Goal: Task Accomplishment & Management: Manage account settings

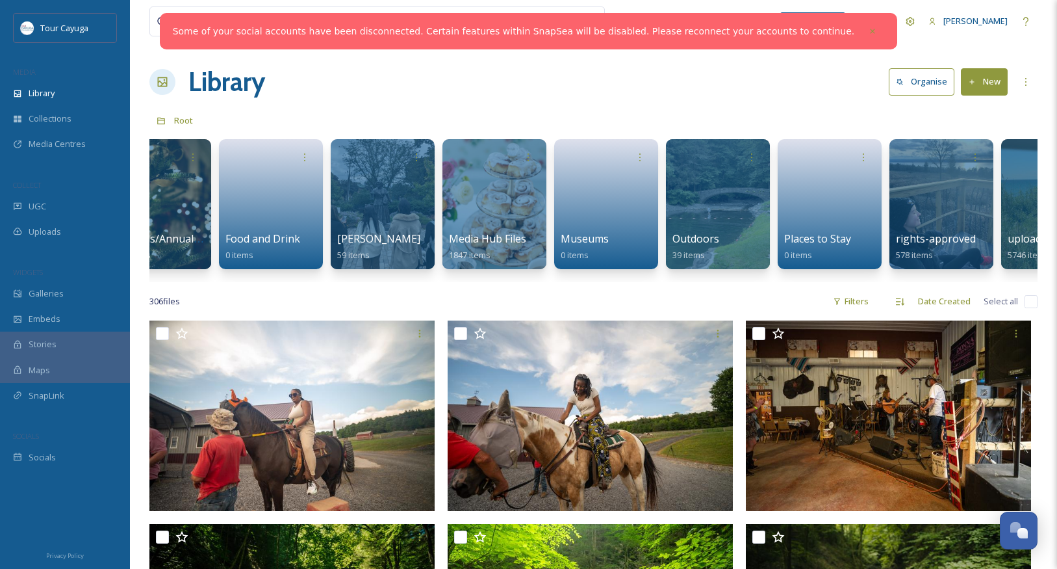
scroll to position [0, 273]
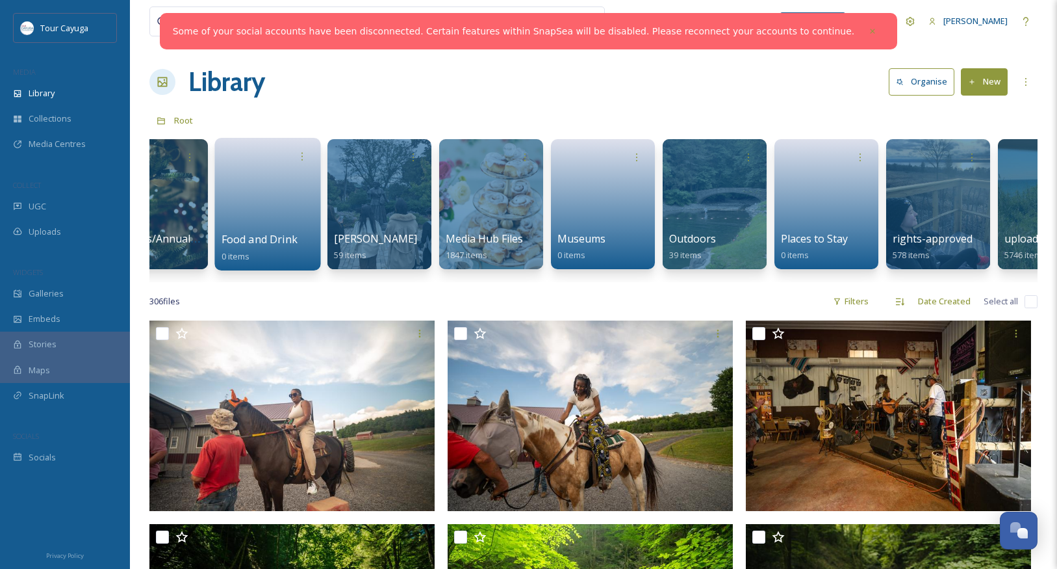
click at [278, 211] on link at bounding box center [268, 199] width 93 height 63
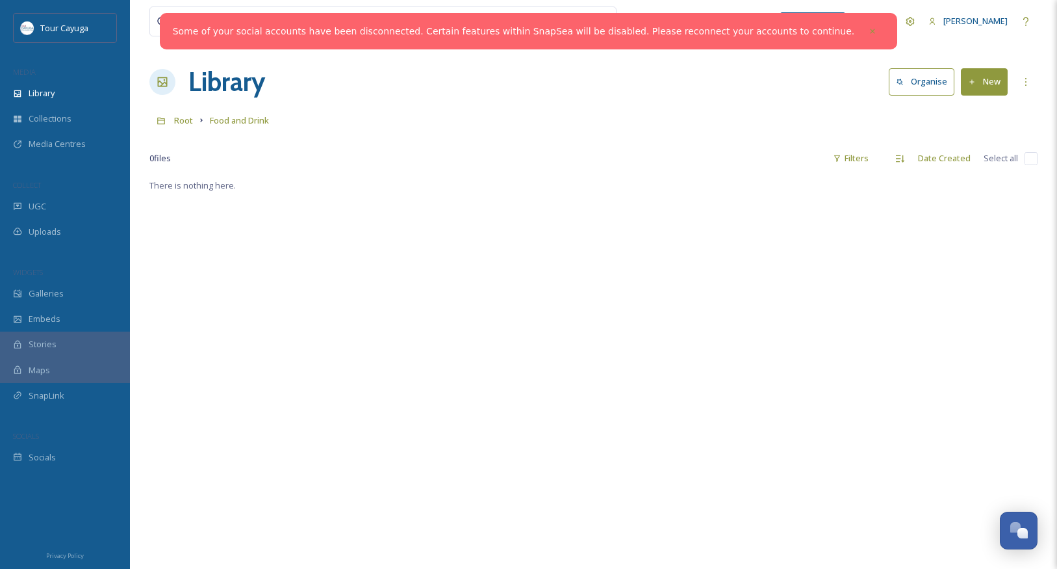
click at [973, 83] on icon at bounding box center [972, 82] width 8 height 8
click at [960, 164] on span "Folder" at bounding box center [969, 163] width 25 height 12
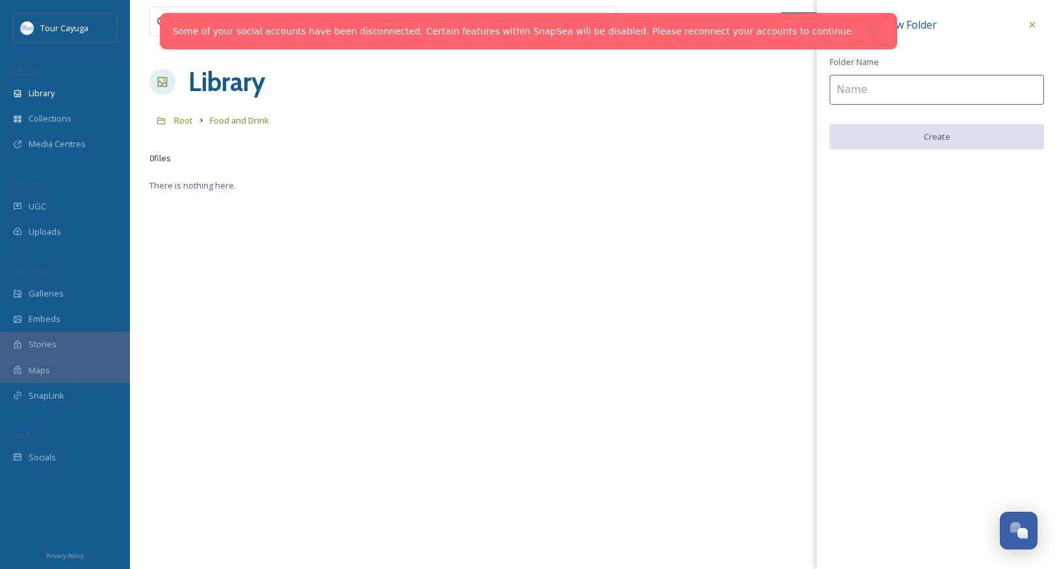
click at [881, 93] on input at bounding box center [937, 90] width 214 height 30
type input "wineries"
click at [934, 134] on button "Create" at bounding box center [937, 137] width 214 height 27
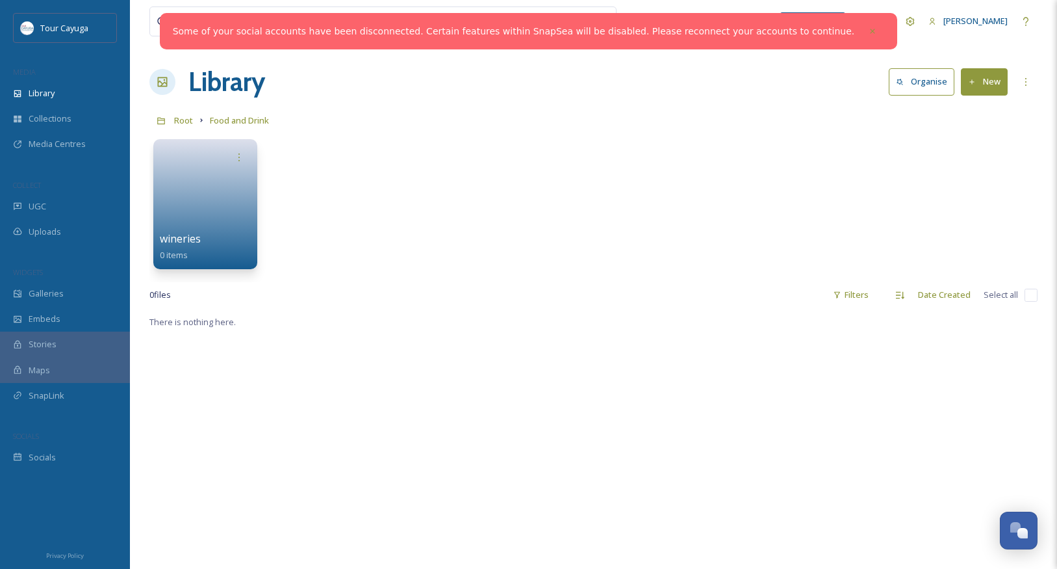
click at [986, 80] on button "New" at bounding box center [984, 81] width 47 height 27
click at [960, 164] on span "Folder" at bounding box center [969, 163] width 25 height 12
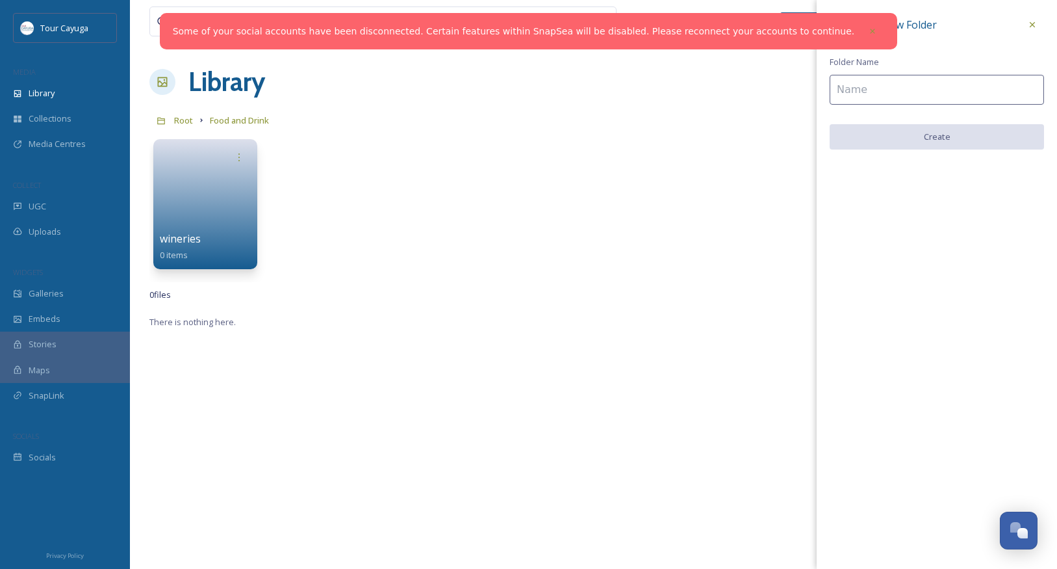
click at [899, 91] on input at bounding box center [937, 90] width 214 height 30
type input "breweries"
click at [931, 138] on button "Create" at bounding box center [937, 137] width 214 height 27
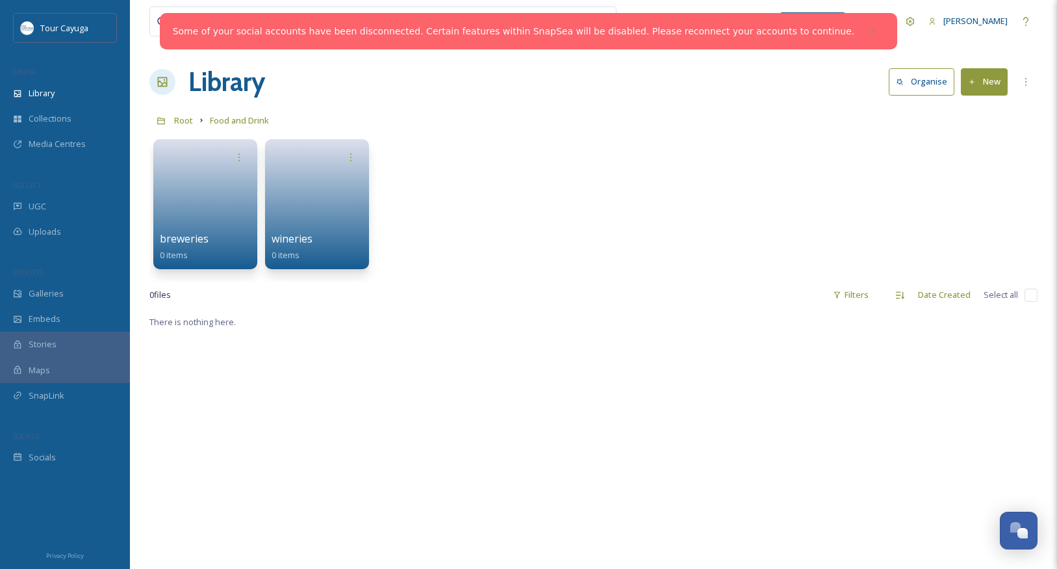
click at [978, 79] on button "New" at bounding box center [984, 81] width 47 height 27
click at [961, 162] on span "Folder" at bounding box center [969, 163] width 25 height 12
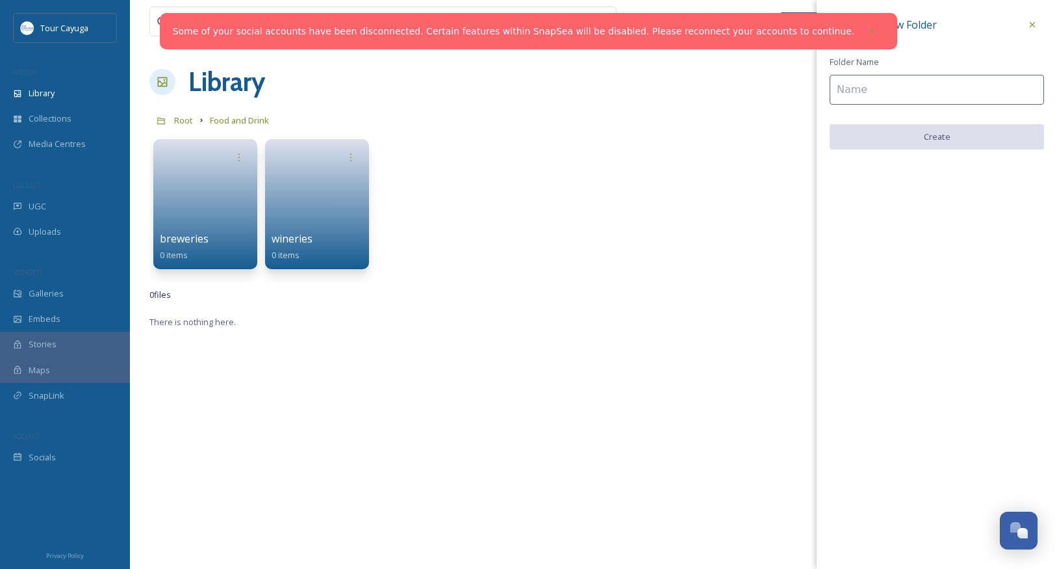
click at [918, 88] on input at bounding box center [937, 90] width 214 height 30
type input "restaurants"
drag, startPoint x: 918, startPoint y: 88, endPoint x: 956, endPoint y: 144, distance: 67.4
click at [956, 144] on button "Create" at bounding box center [937, 137] width 214 height 27
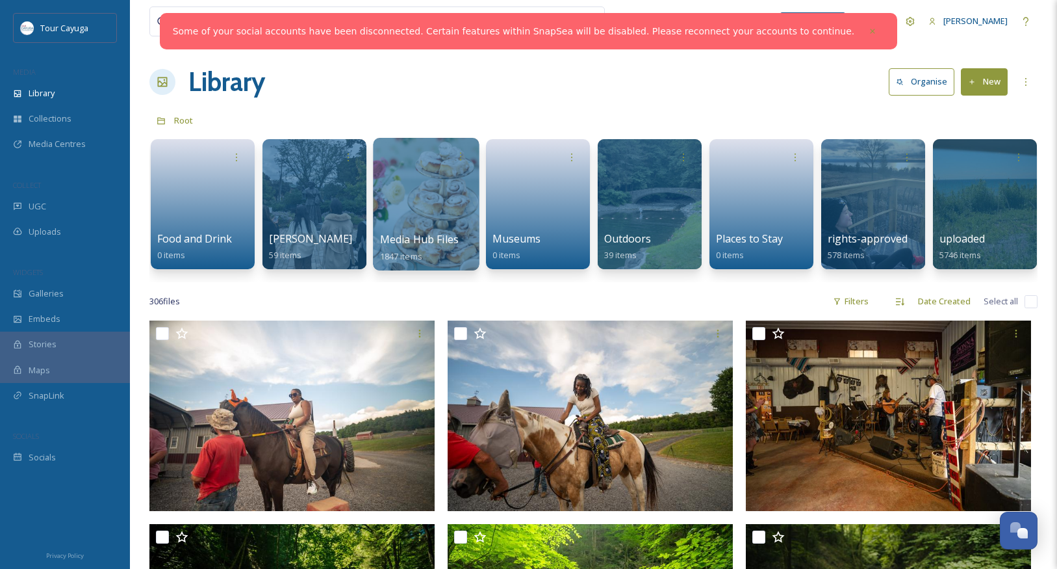
scroll to position [0, 337]
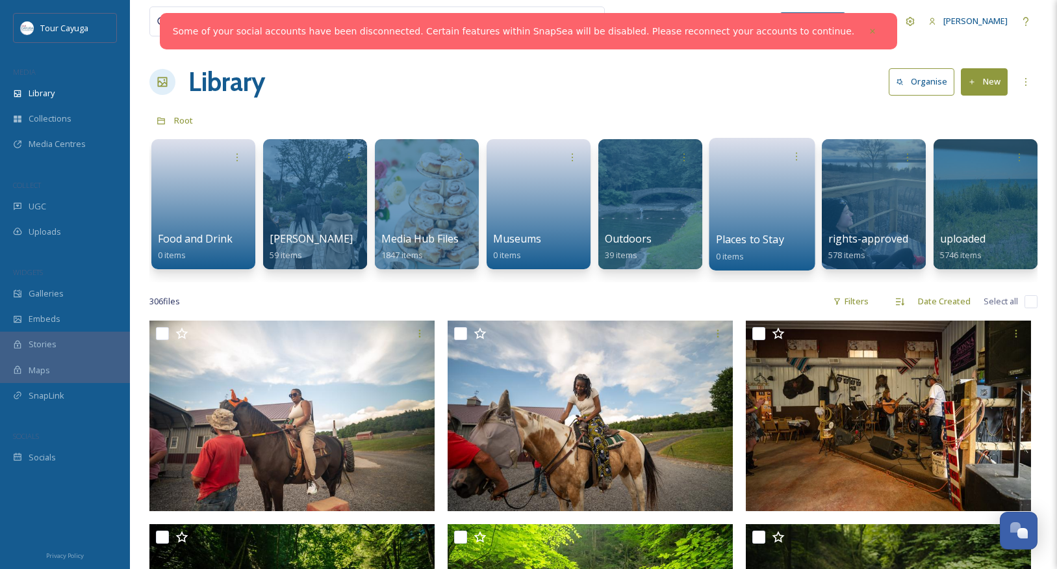
click at [778, 229] on link at bounding box center [762, 199] width 93 height 63
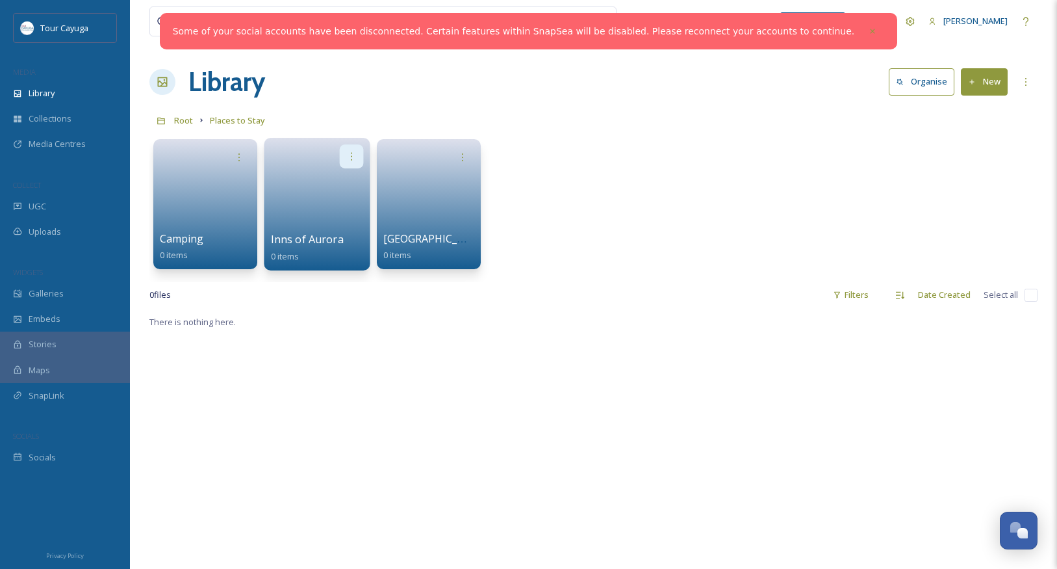
click at [351, 160] on icon at bounding box center [351, 156] width 10 height 10
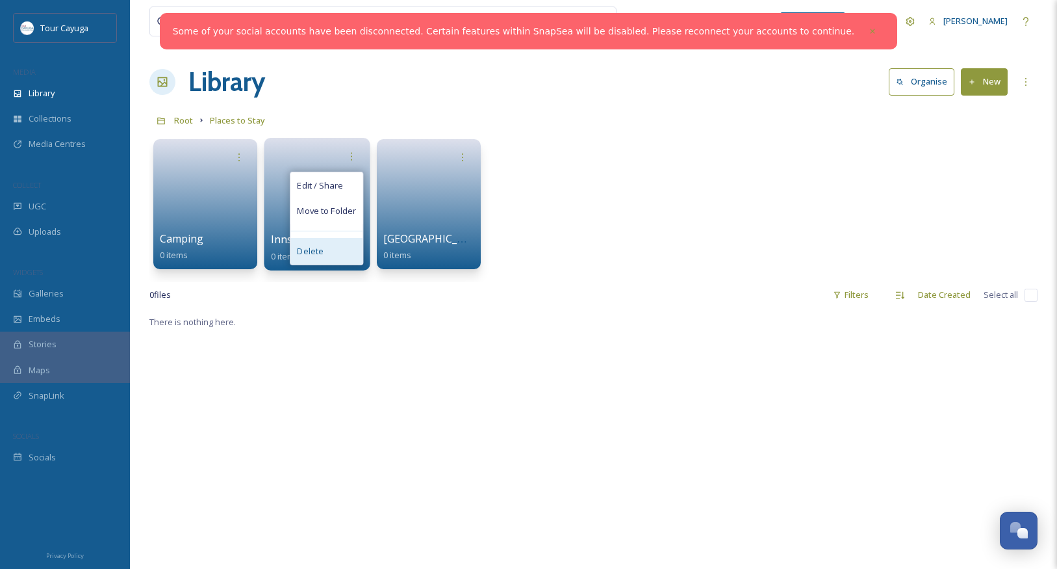
click at [309, 252] on span "Delete" at bounding box center [310, 251] width 27 height 13
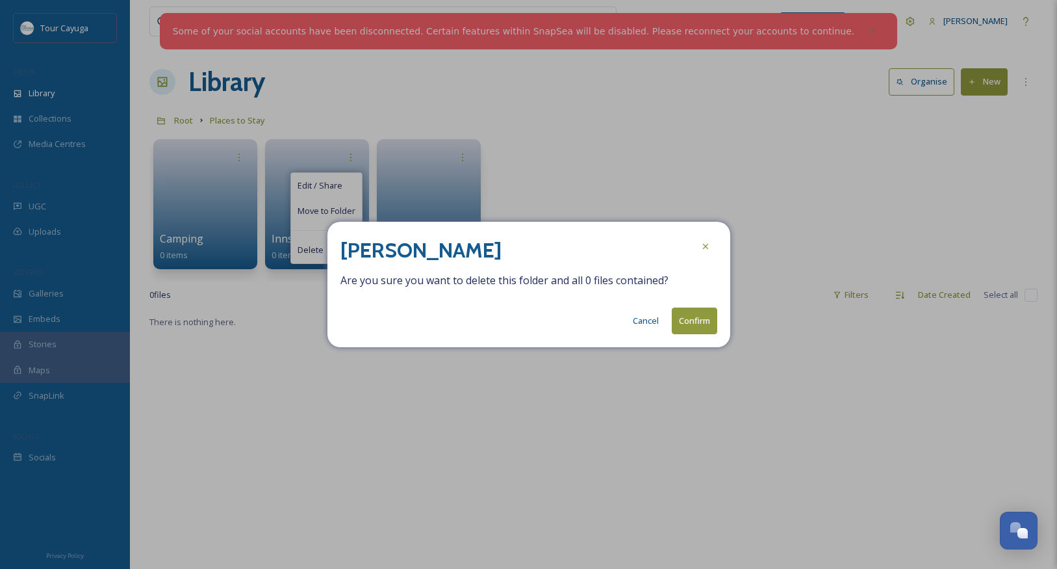
click at [690, 320] on button "Confirm" at bounding box center [694, 320] width 45 height 27
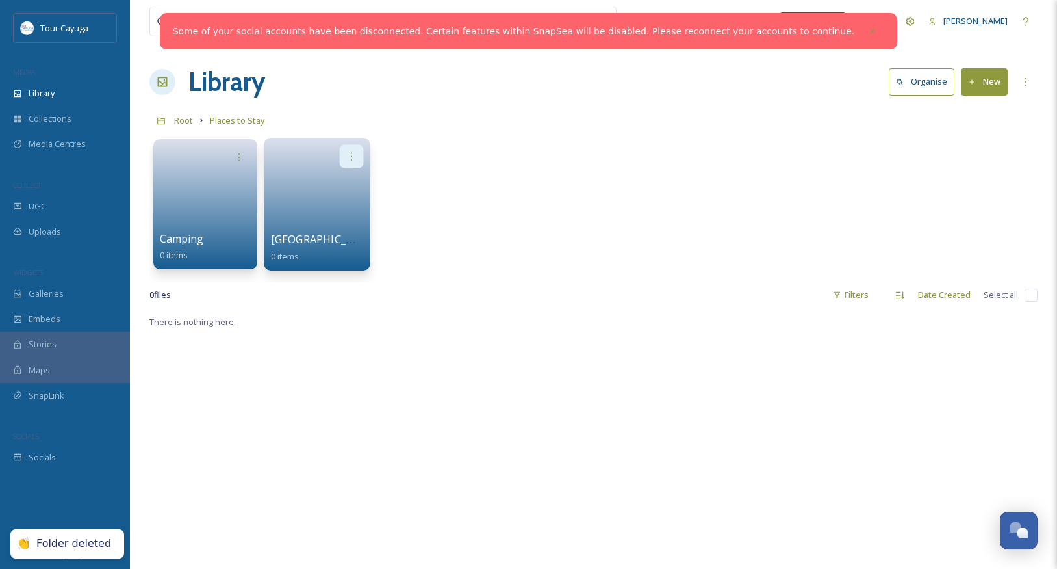
click at [350, 154] on icon at bounding box center [351, 156] width 10 height 10
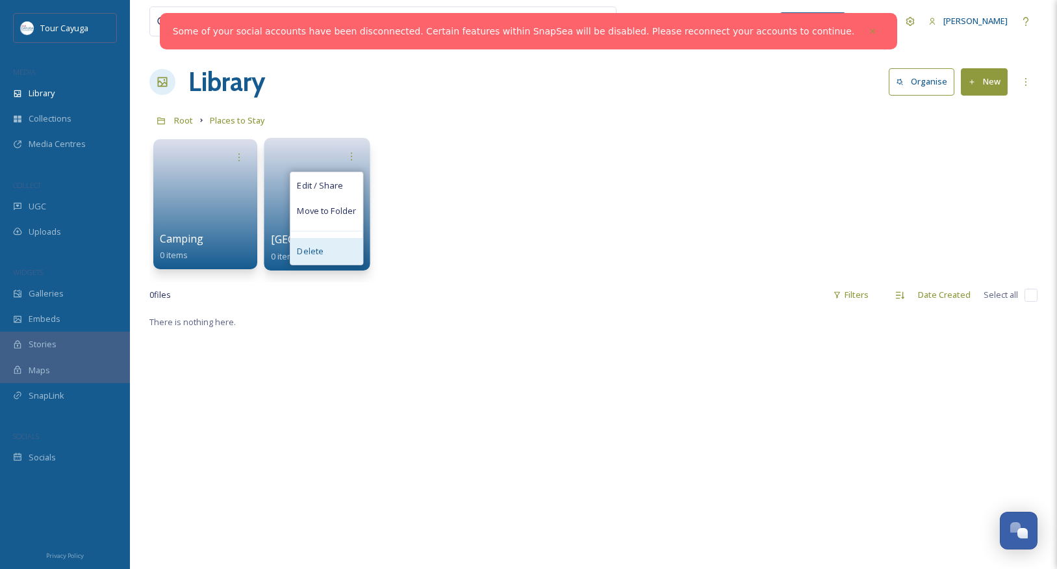
click at [321, 250] on span "Delete" at bounding box center [310, 251] width 27 height 13
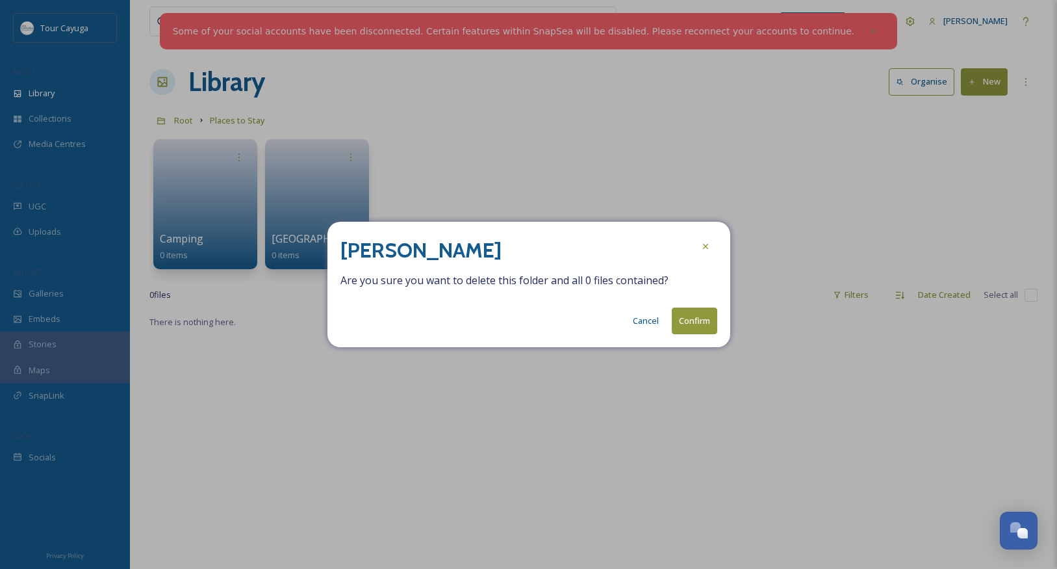
click at [688, 318] on button "Confirm" at bounding box center [694, 320] width 45 height 27
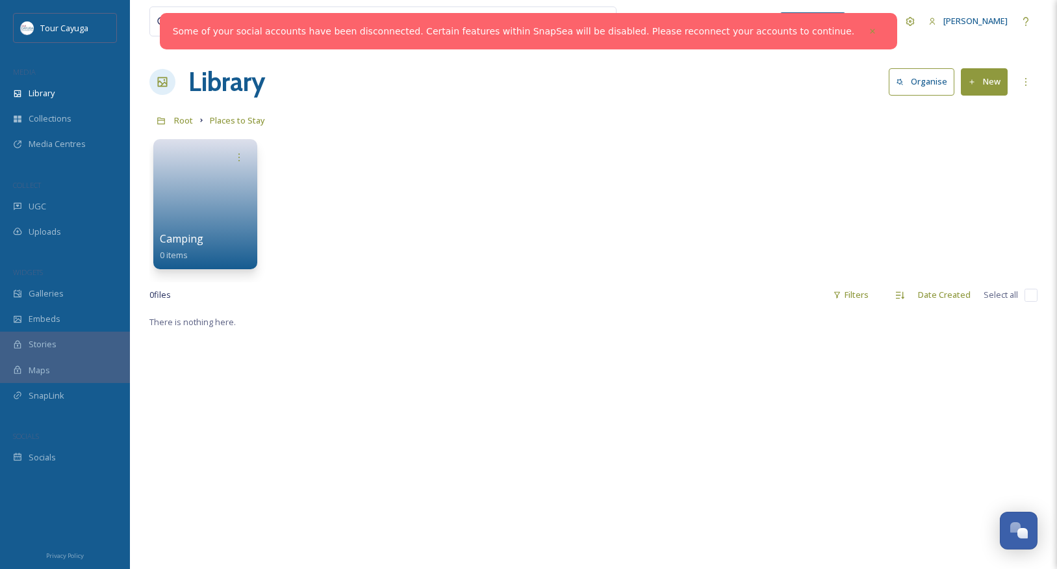
click at [983, 81] on button "New" at bounding box center [984, 81] width 47 height 27
click at [964, 160] on span "Folder" at bounding box center [969, 163] width 25 height 12
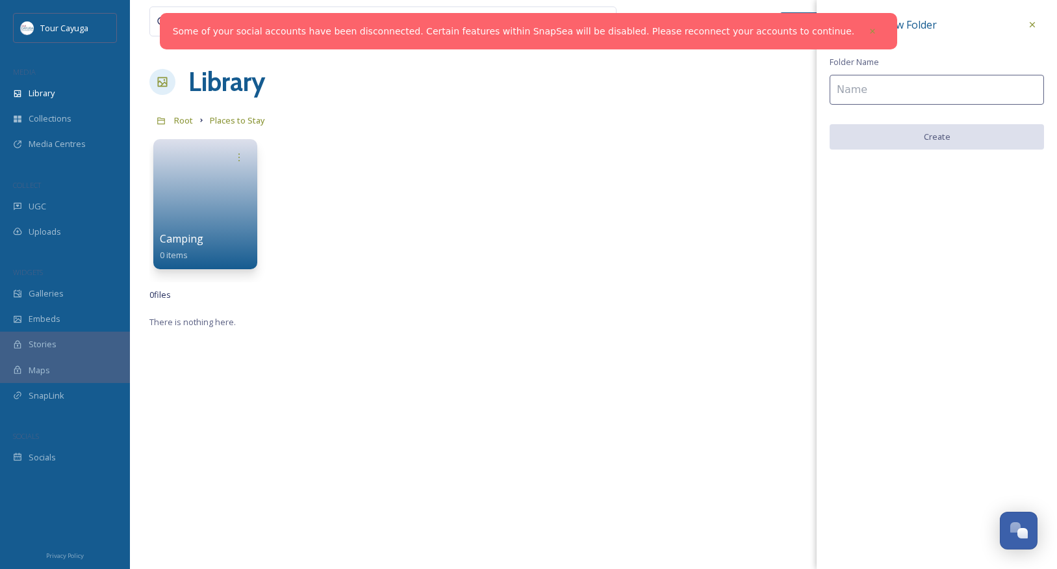
click at [915, 99] on input at bounding box center [937, 90] width 214 height 30
type input "Hotels"
click at [967, 131] on button "Create" at bounding box center [937, 137] width 214 height 27
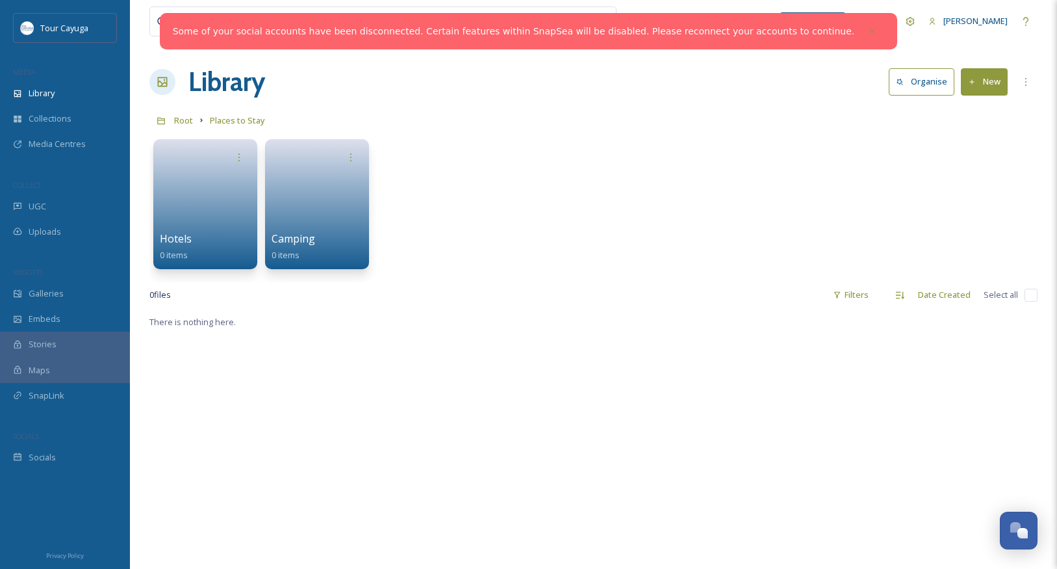
click at [975, 82] on icon at bounding box center [972, 81] width 5 height 5
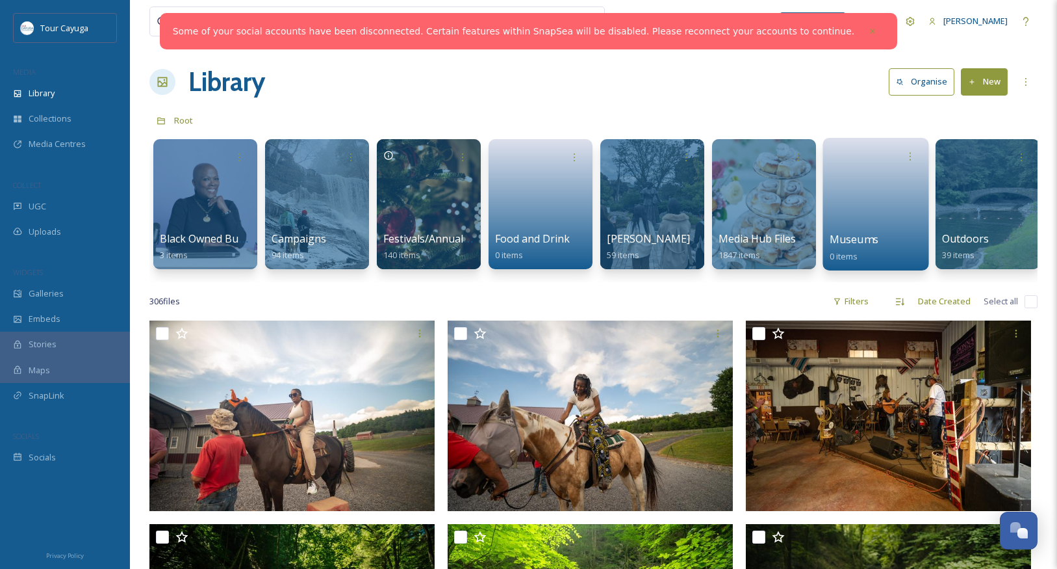
click at [879, 186] on link at bounding box center [876, 199] width 93 height 63
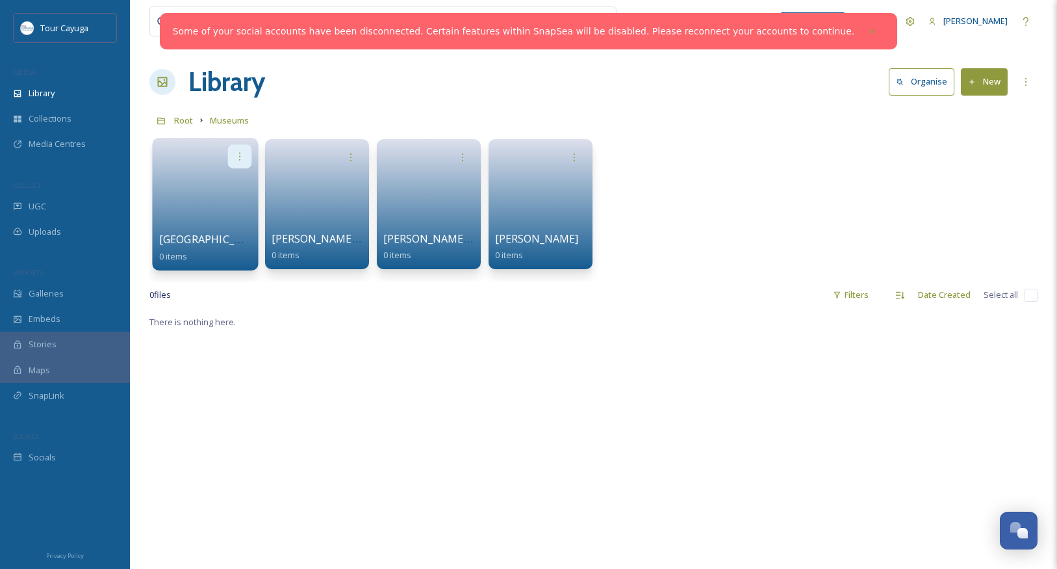
click at [237, 158] on icon at bounding box center [240, 156] width 10 height 10
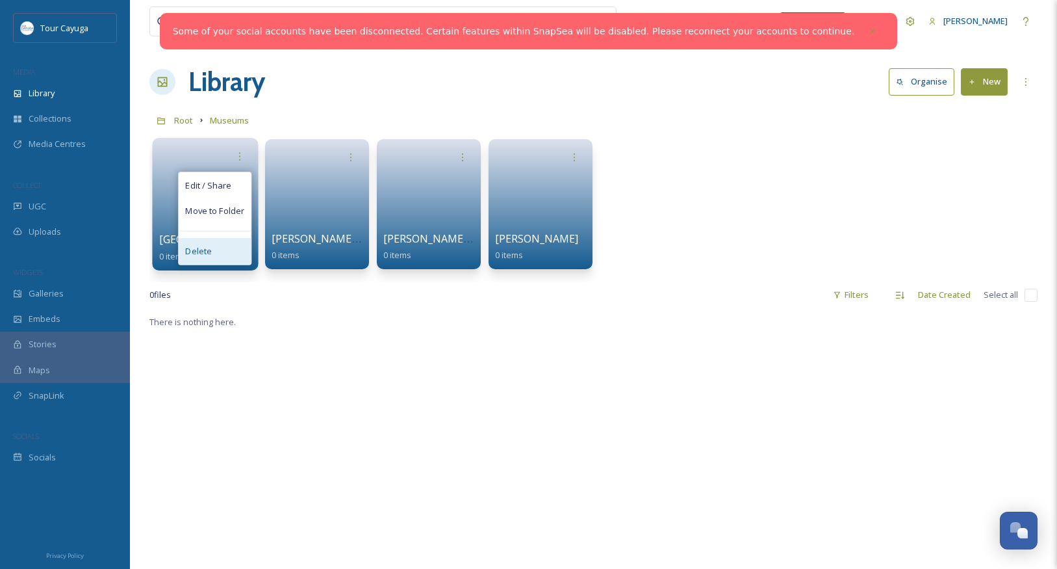
click at [206, 251] on span "Delete" at bounding box center [198, 251] width 27 height 13
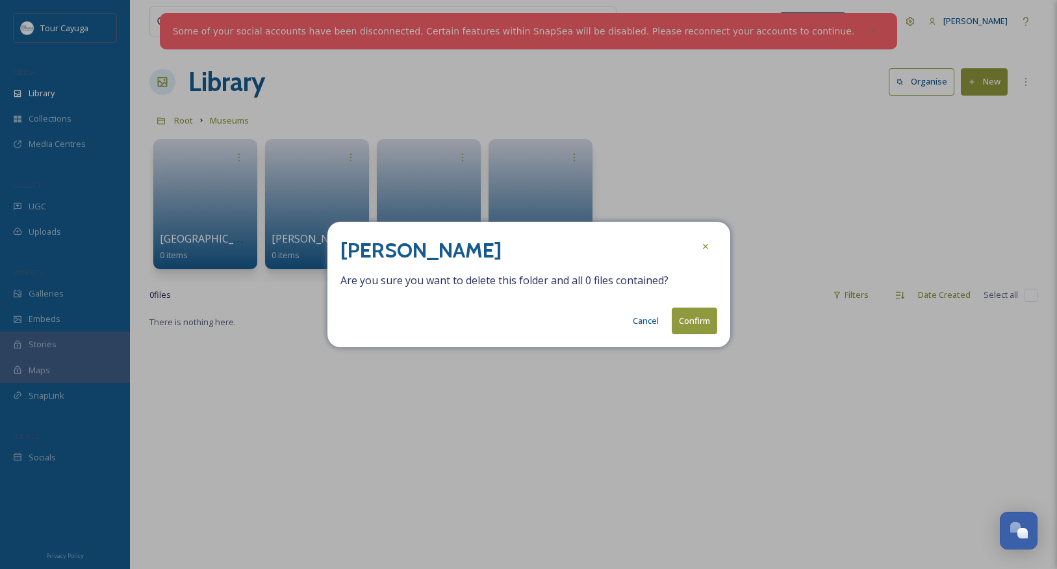
click at [702, 318] on button "Confirm" at bounding box center [694, 320] width 45 height 27
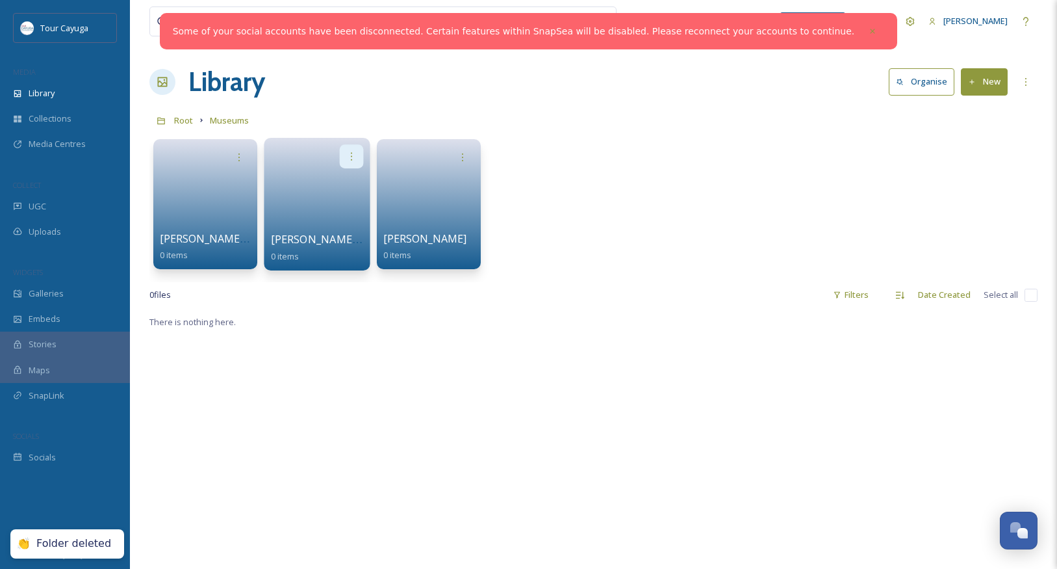
click at [353, 154] on icon at bounding box center [351, 156] width 10 height 10
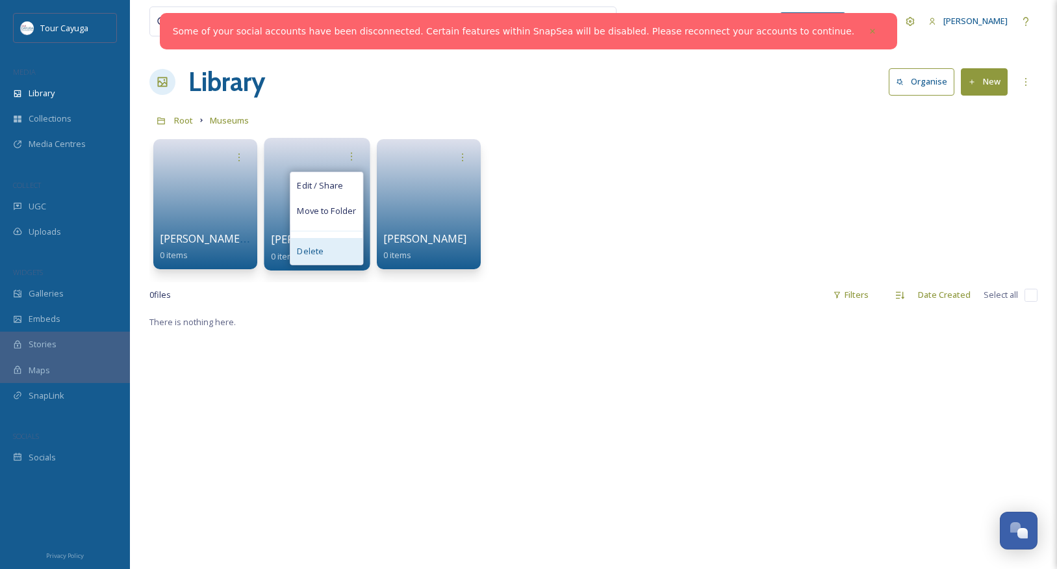
click at [320, 252] on span "Delete" at bounding box center [310, 251] width 27 height 13
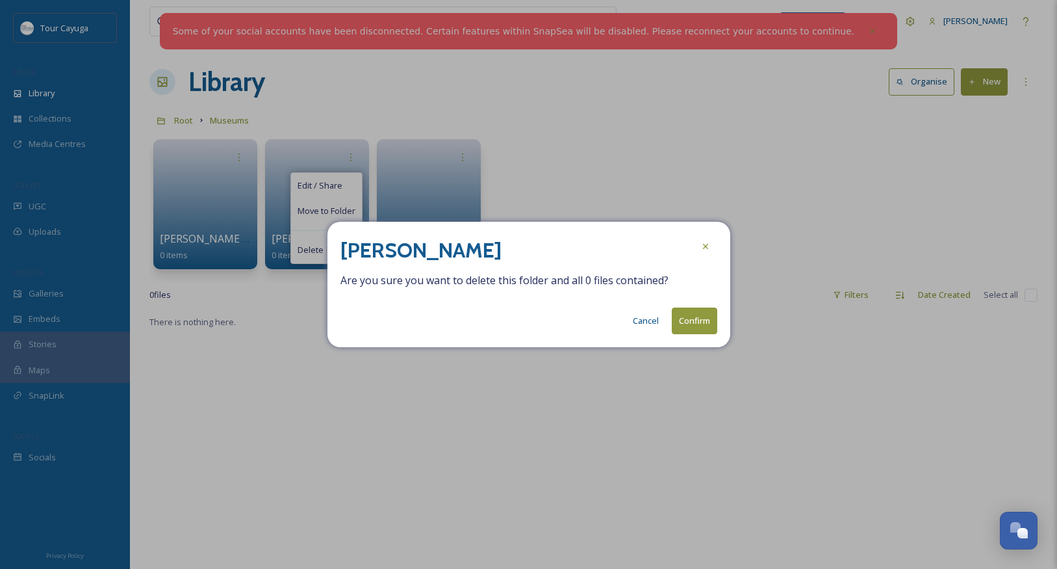
click at [708, 318] on button "Confirm" at bounding box center [694, 320] width 45 height 27
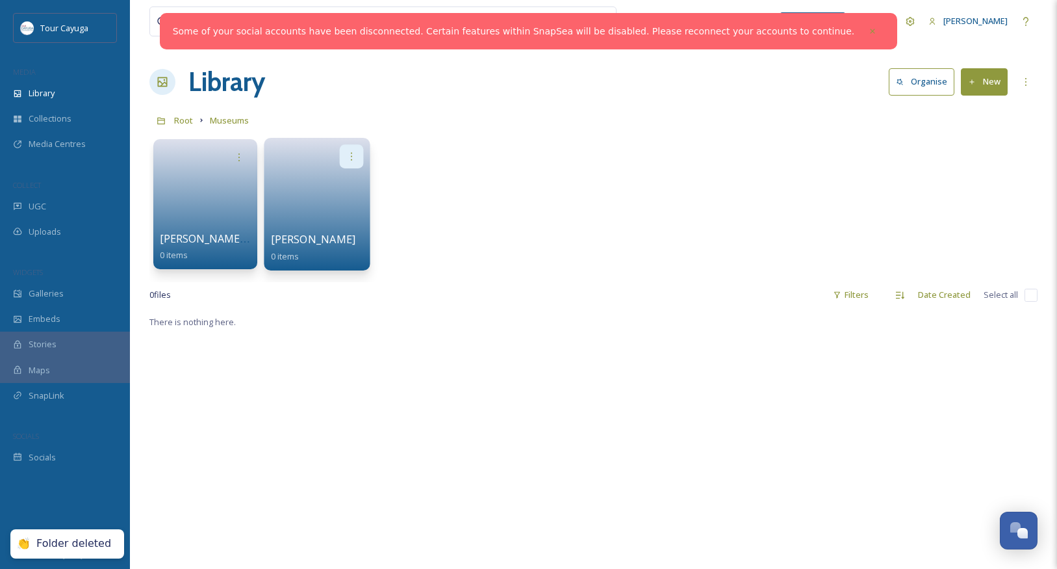
click at [354, 153] on icon at bounding box center [351, 156] width 10 height 10
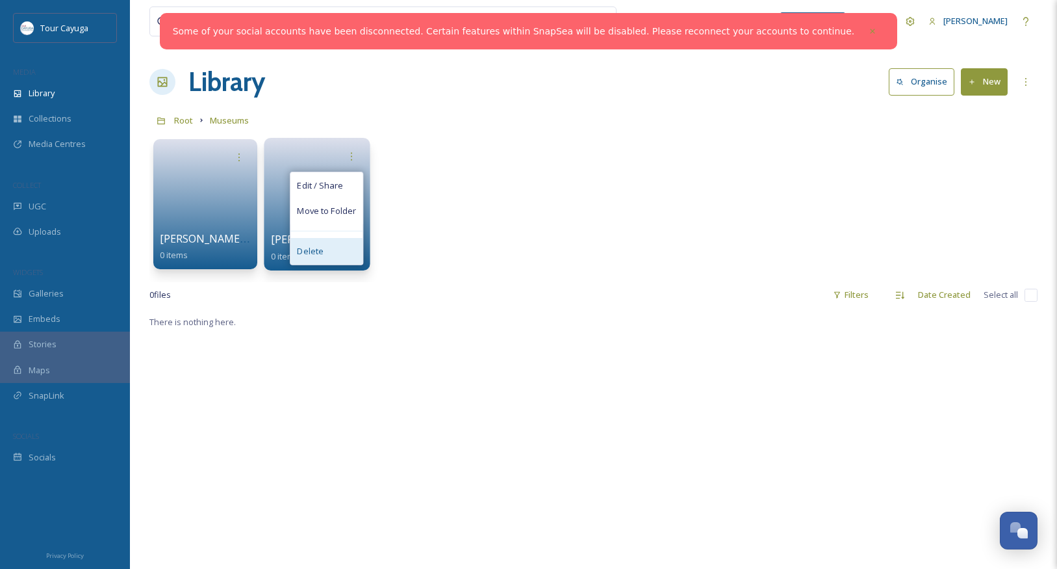
click at [311, 251] on span "Delete" at bounding box center [310, 251] width 27 height 13
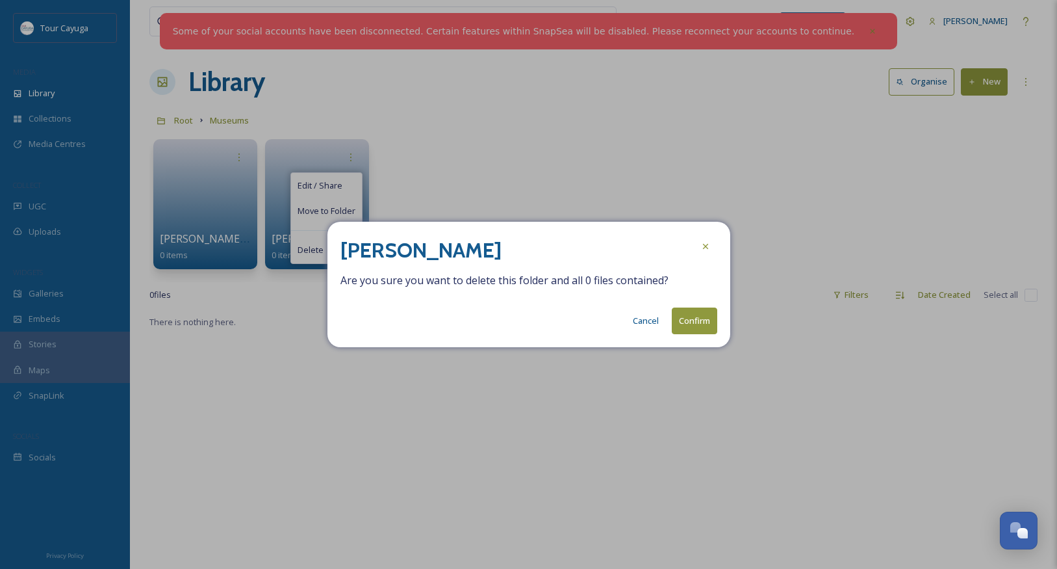
click at [695, 324] on button "Confirm" at bounding box center [694, 320] width 45 height 27
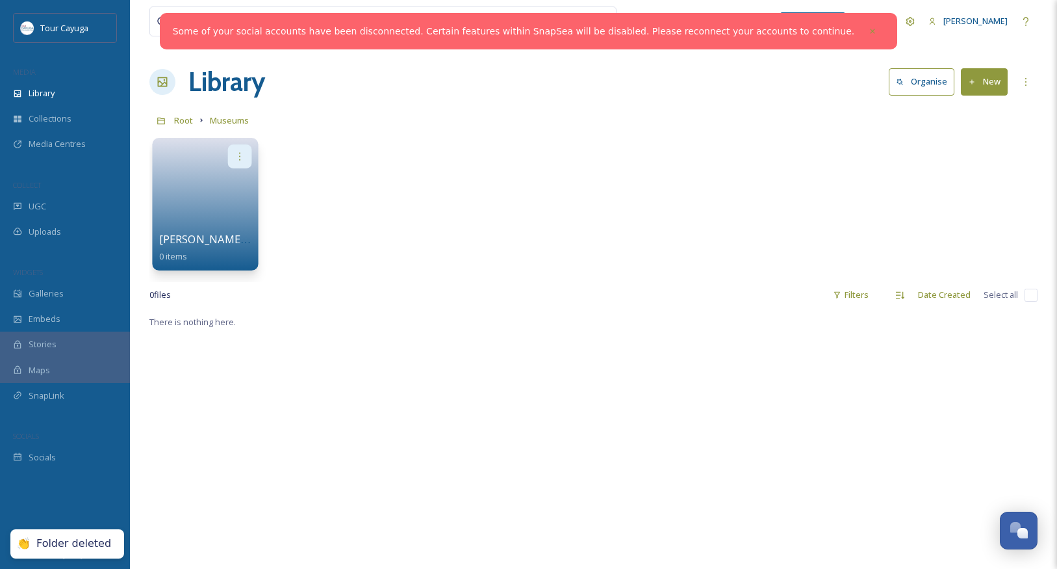
click at [237, 155] on icon at bounding box center [240, 156] width 10 height 10
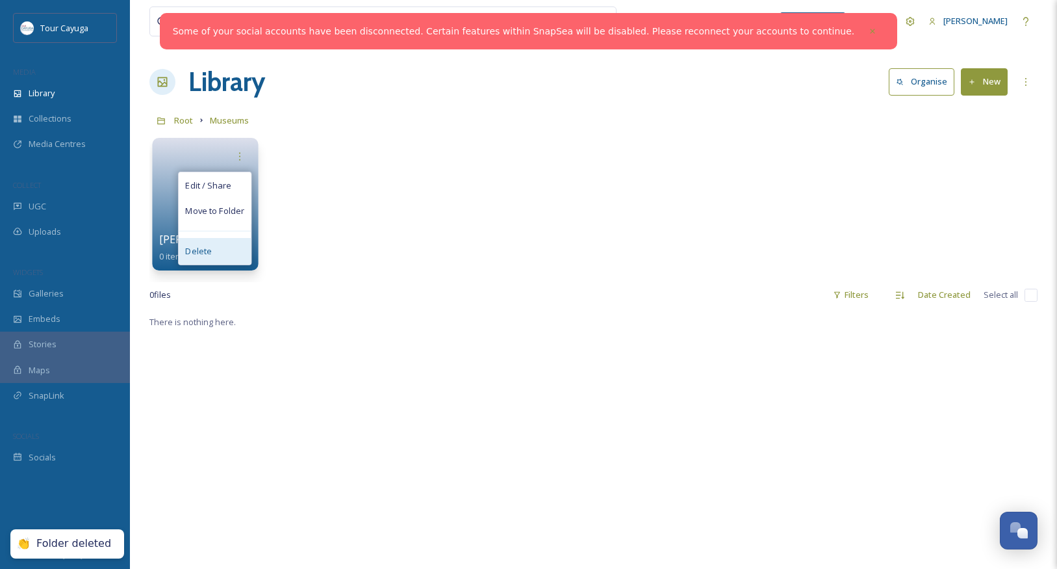
click at [225, 251] on div "Delete" at bounding box center [215, 251] width 72 height 26
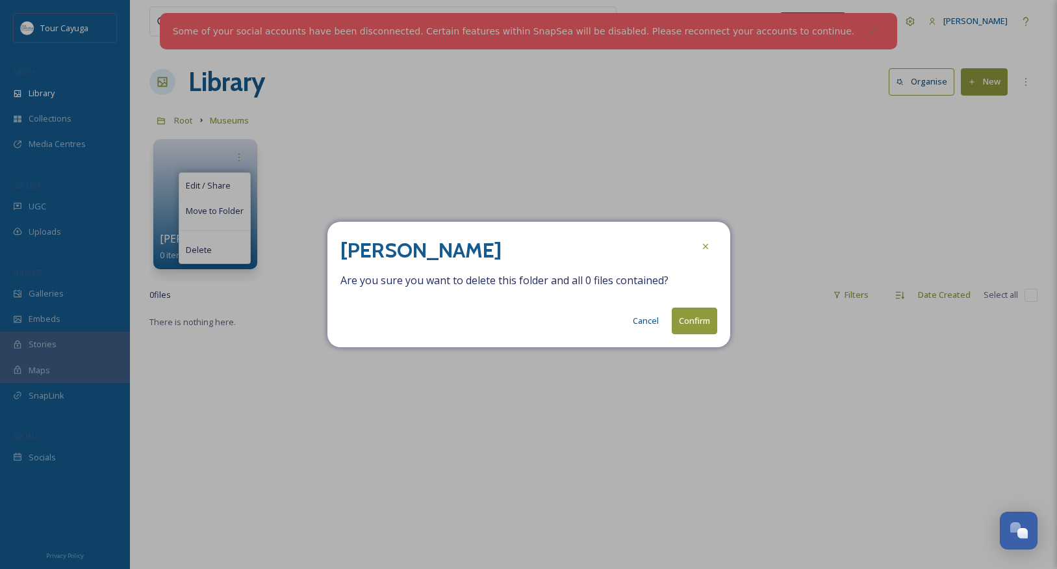
click at [689, 325] on button "Confirm" at bounding box center [694, 320] width 45 height 27
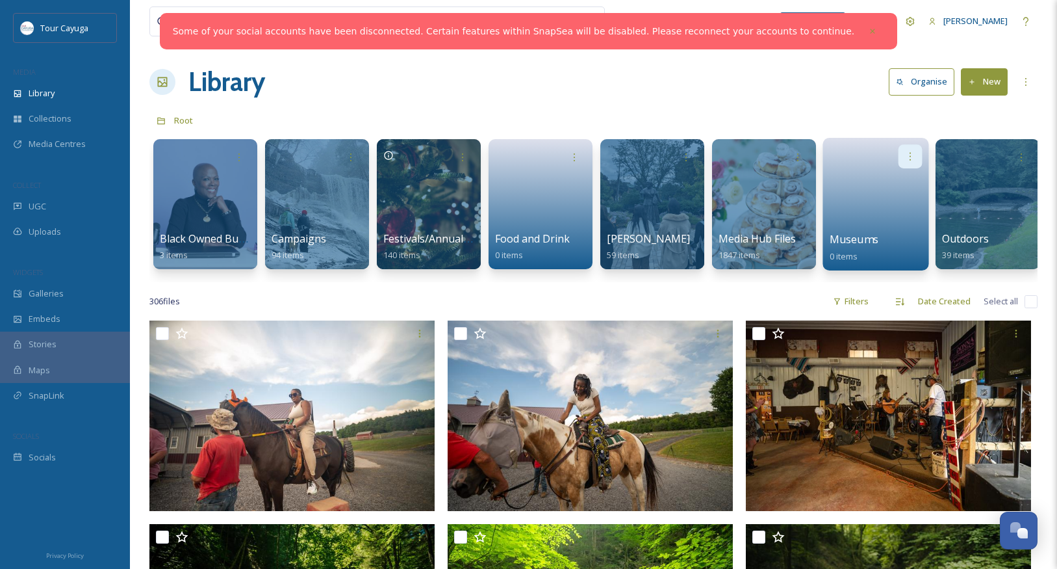
click at [910, 154] on icon at bounding box center [910, 156] width 10 height 10
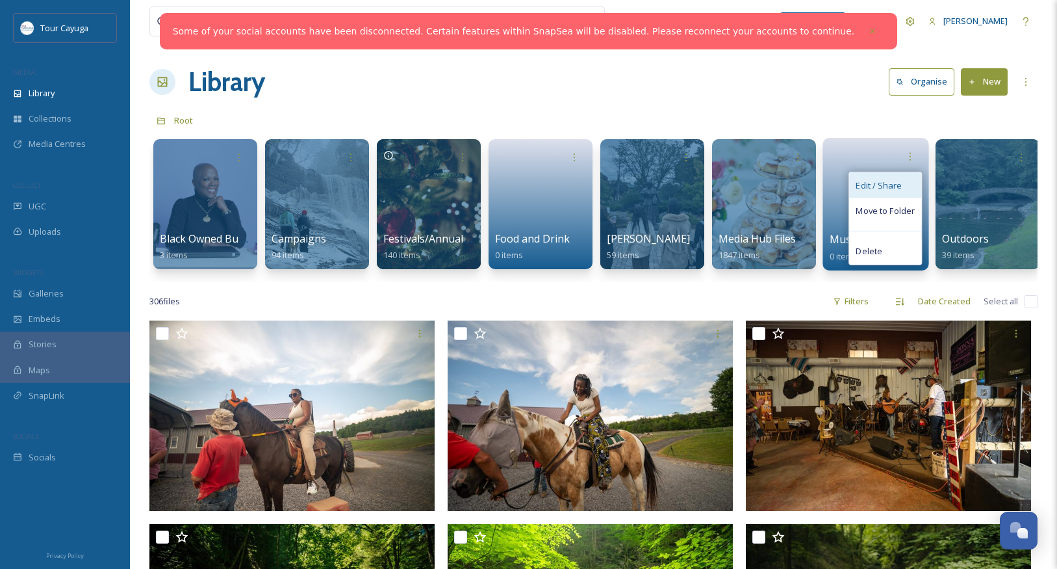
click at [887, 183] on span "Edit / Share" at bounding box center [878, 185] width 45 height 13
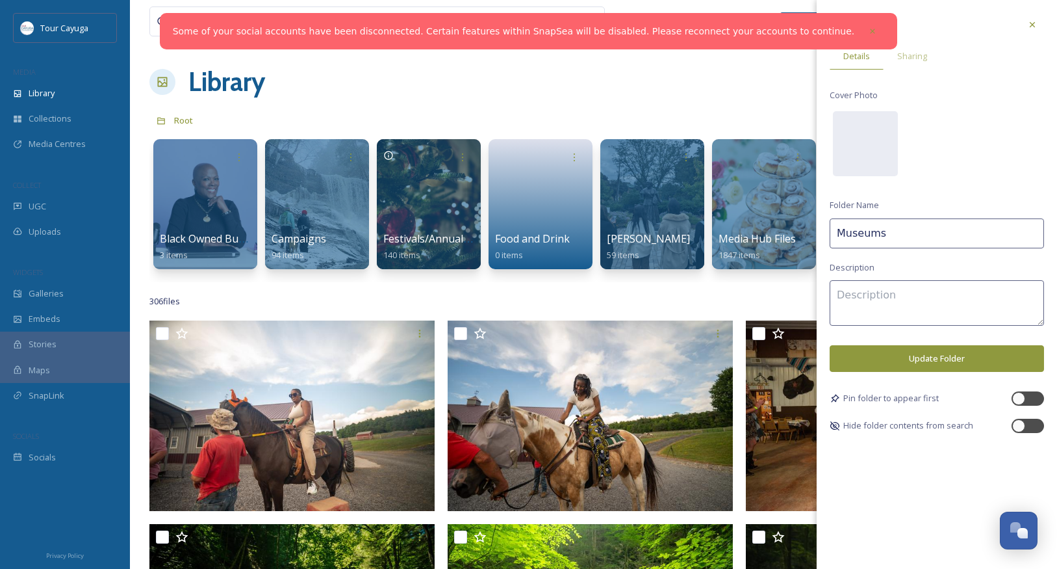
drag, startPoint x: 903, startPoint y: 234, endPoint x: 834, endPoint y: 228, distance: 68.5
click at [834, 228] on input "Museums" at bounding box center [937, 233] width 214 height 30
type input "Attractions"
click at [898, 357] on button "Update Folder" at bounding box center [937, 358] width 214 height 27
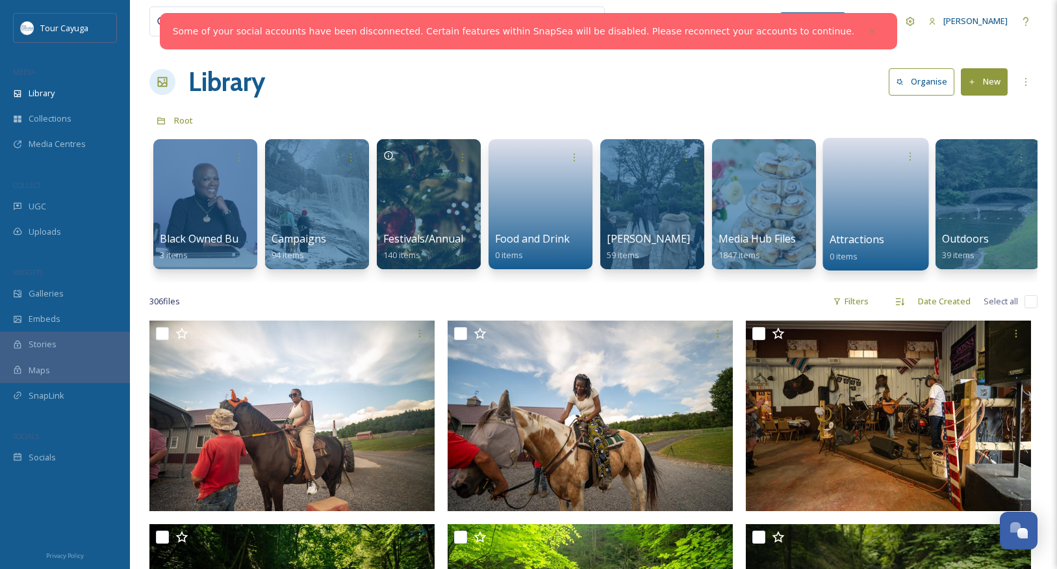
click at [886, 205] on link at bounding box center [876, 199] width 93 height 63
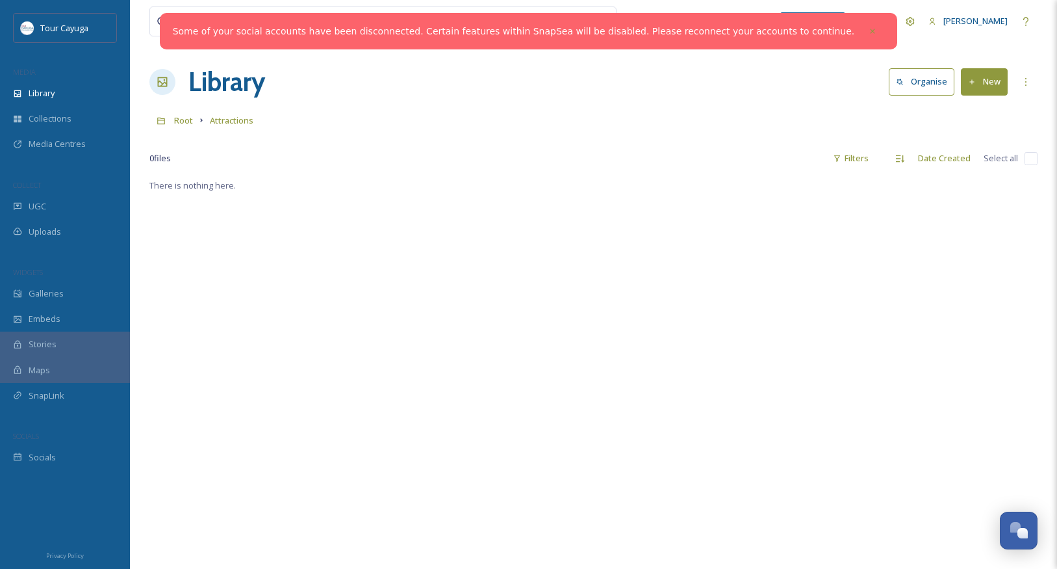
click at [981, 85] on button "New" at bounding box center [984, 81] width 47 height 27
click at [969, 162] on span "Folder" at bounding box center [969, 163] width 25 height 12
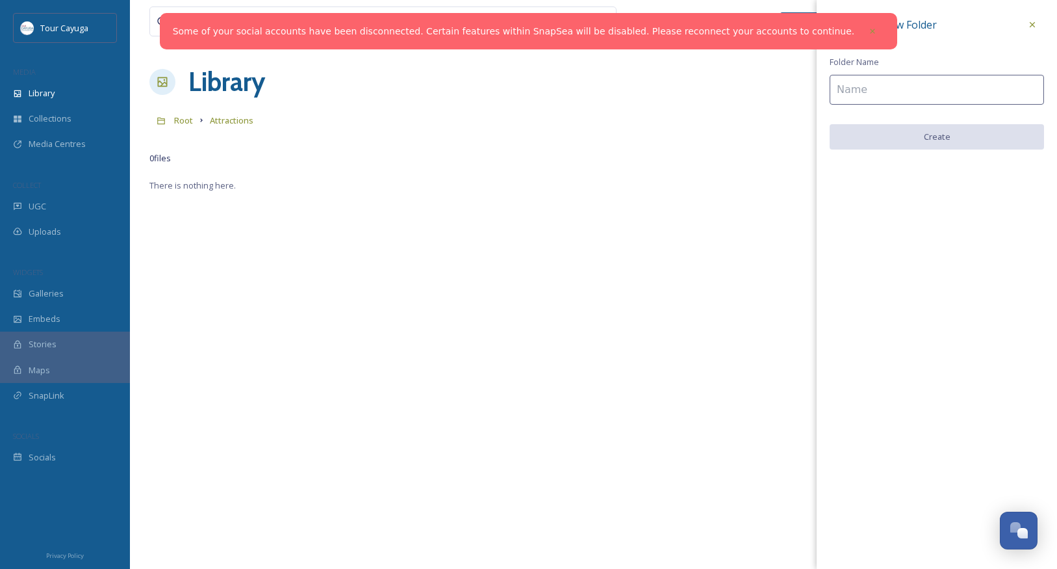
click at [917, 93] on input at bounding box center [937, 90] width 214 height 30
type input "Museums"
click at [958, 131] on button "Create" at bounding box center [937, 137] width 214 height 27
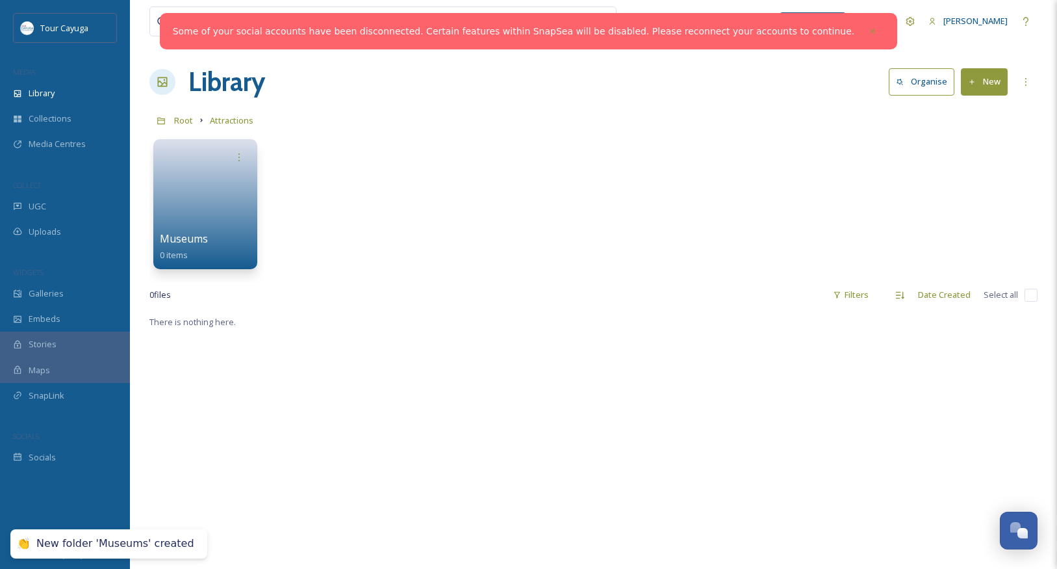
click at [973, 85] on icon at bounding box center [972, 82] width 8 height 8
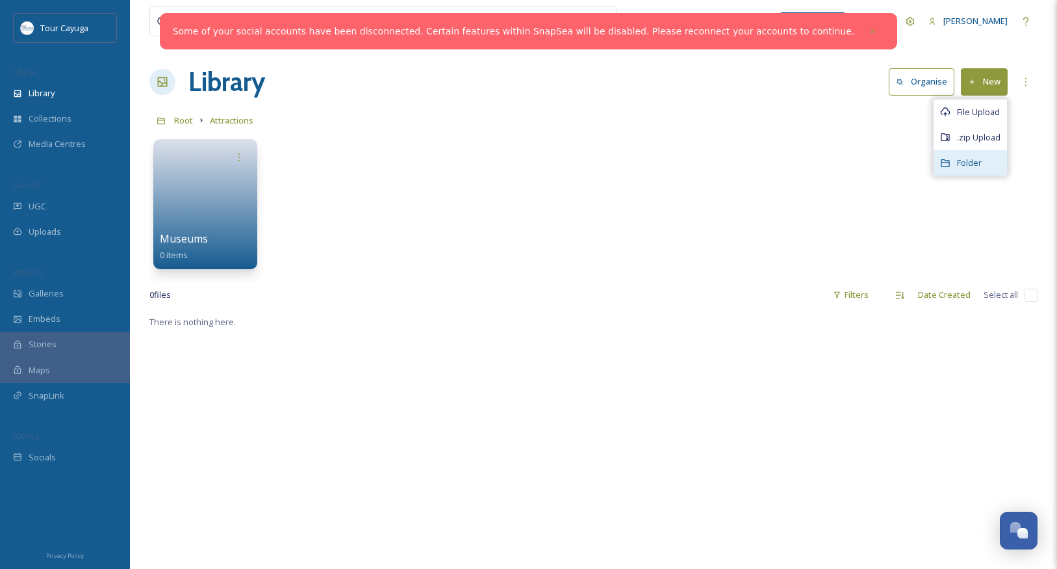
click at [958, 160] on span "Folder" at bounding box center [969, 163] width 25 height 12
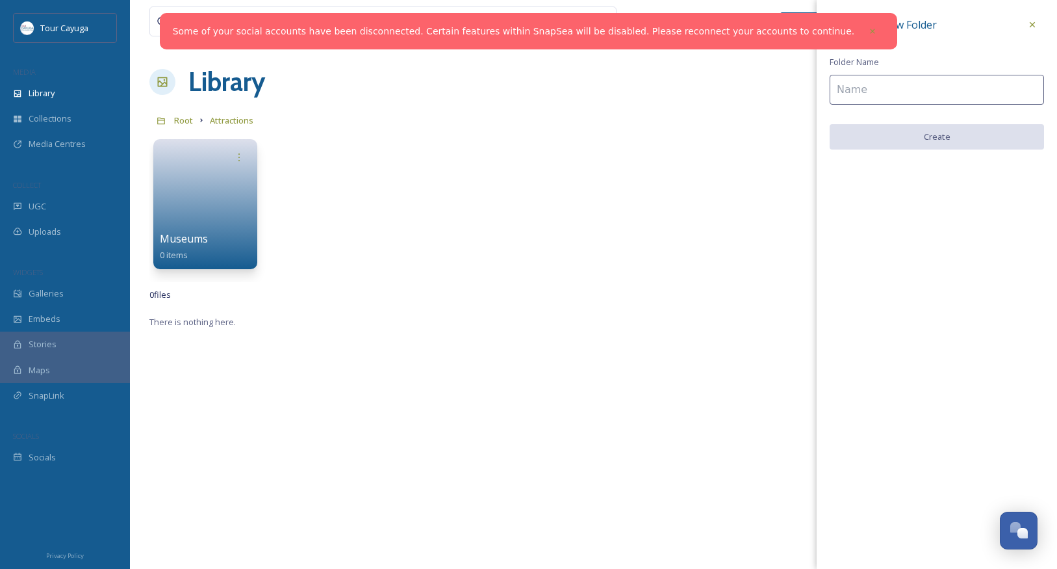
click at [914, 88] on input at bounding box center [937, 90] width 214 height 30
type input "Shopping"
click at [932, 120] on div "Create New Folder Folder Name Shopping Create" at bounding box center [937, 82] width 240 height 164
click at [930, 133] on button "Create" at bounding box center [937, 137] width 214 height 27
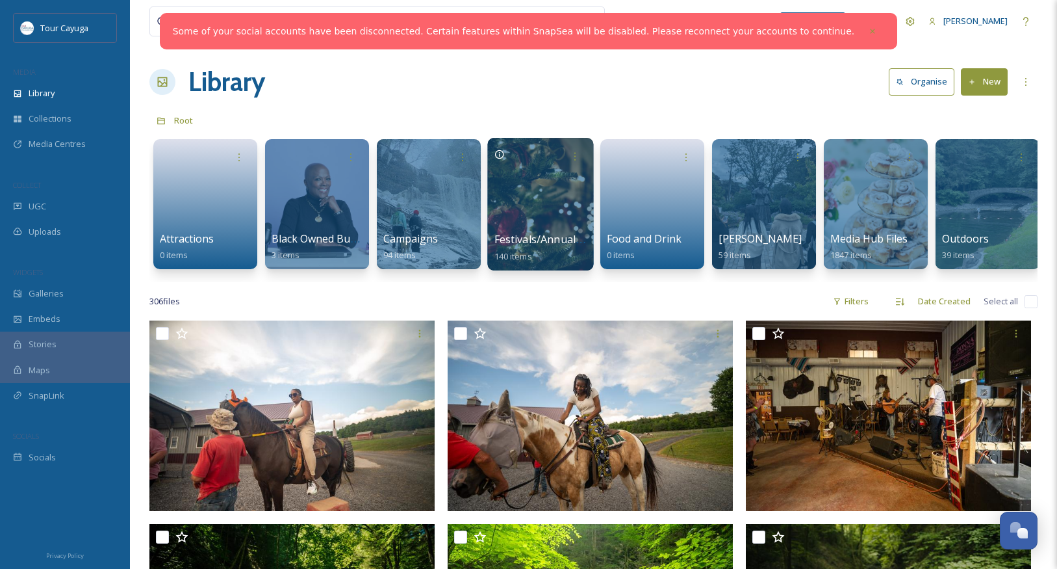
click at [541, 203] on div at bounding box center [540, 204] width 106 height 133
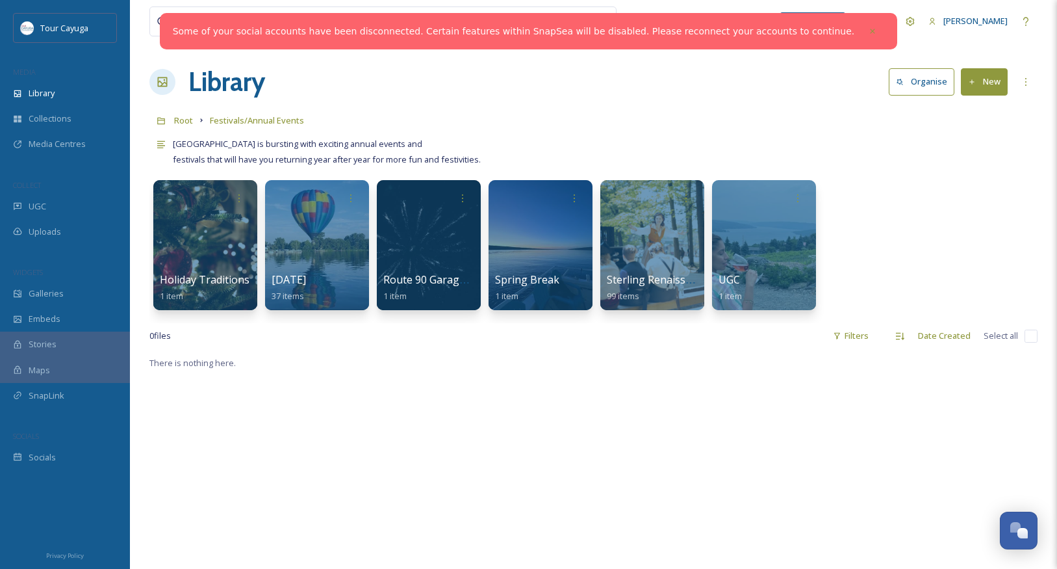
click at [982, 85] on button "New" at bounding box center [984, 81] width 47 height 27
click at [963, 162] on span "Folder" at bounding box center [969, 163] width 25 height 12
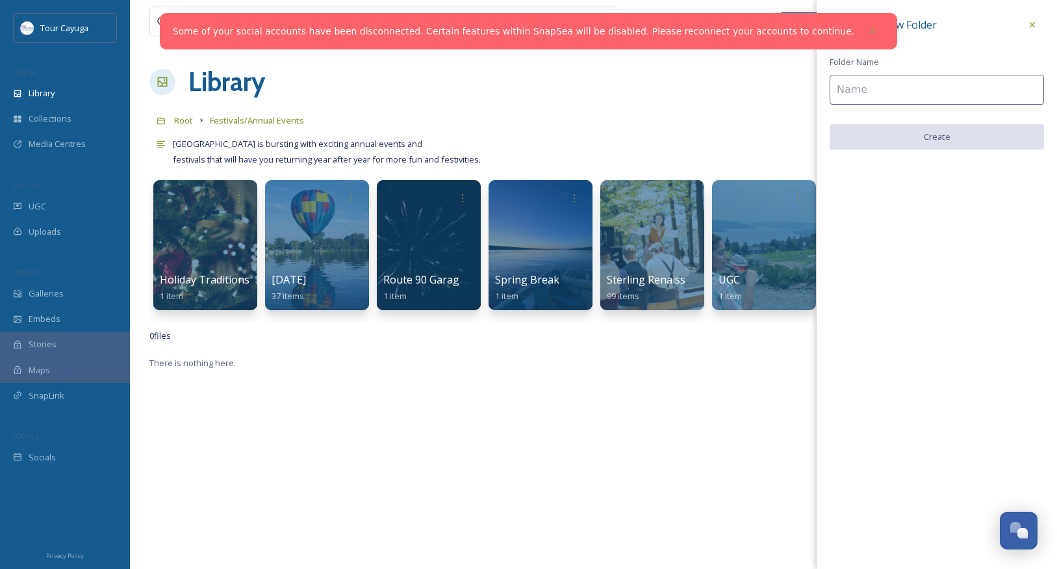
click at [866, 90] on input at bounding box center [937, 90] width 214 height 30
type input "Cayuga Cuisine"
click at [901, 139] on button "Create" at bounding box center [937, 137] width 214 height 27
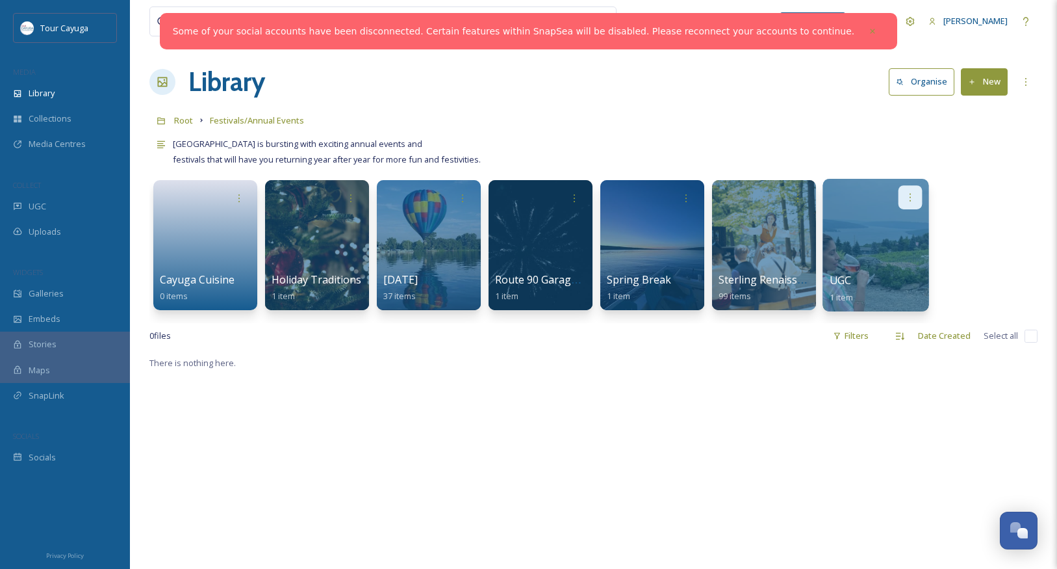
click at [914, 198] on icon at bounding box center [910, 197] width 10 height 10
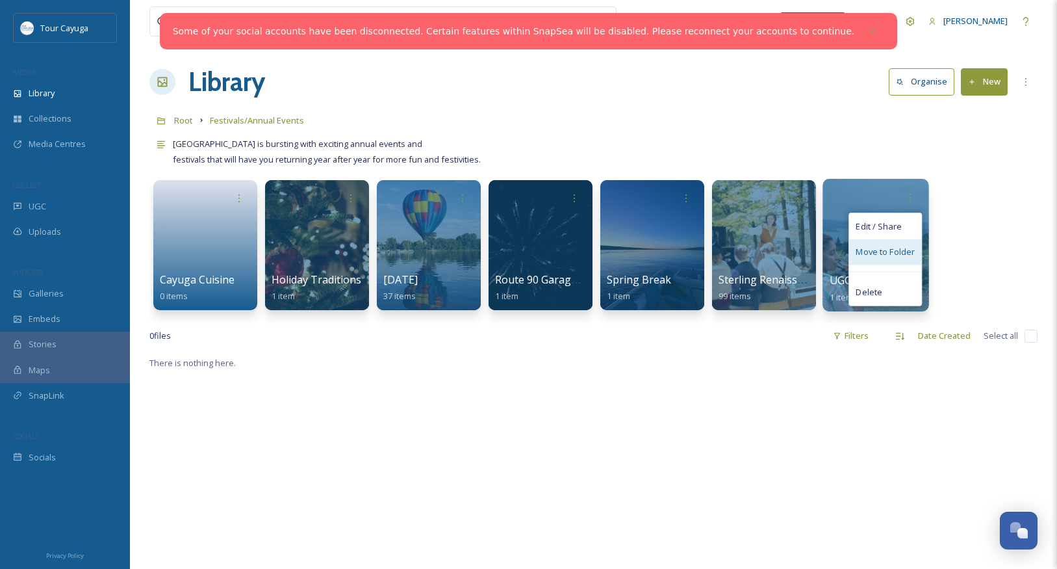
click at [892, 250] on span "Move to Folder" at bounding box center [885, 252] width 59 height 13
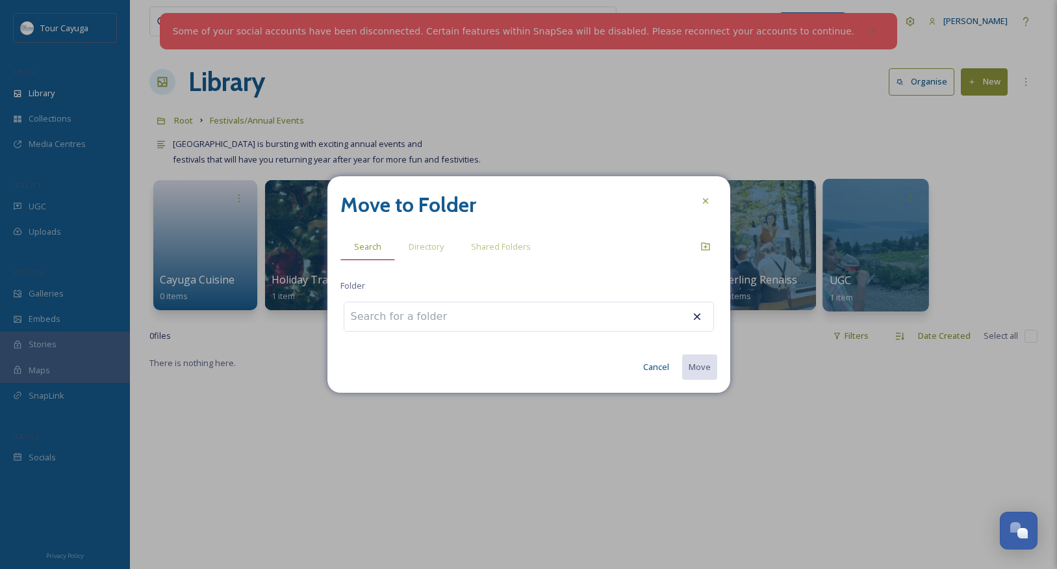
click at [368, 246] on span "Search" at bounding box center [367, 246] width 27 height 12
click at [422, 246] on span "Directory" at bounding box center [426, 246] width 35 height 12
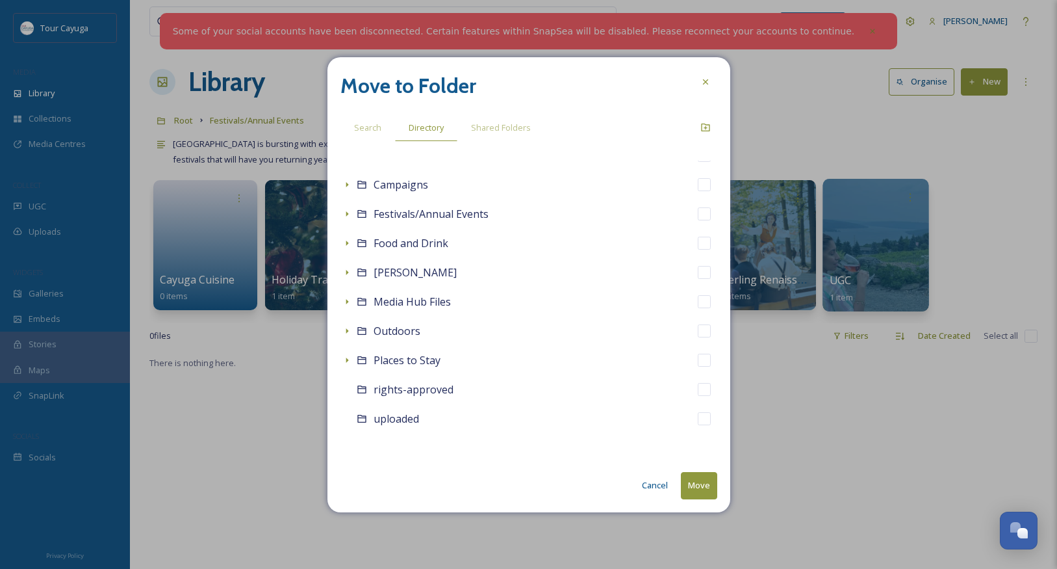
scroll to position [77, 0]
click at [656, 486] on button "Cancel" at bounding box center [654, 484] width 39 height 25
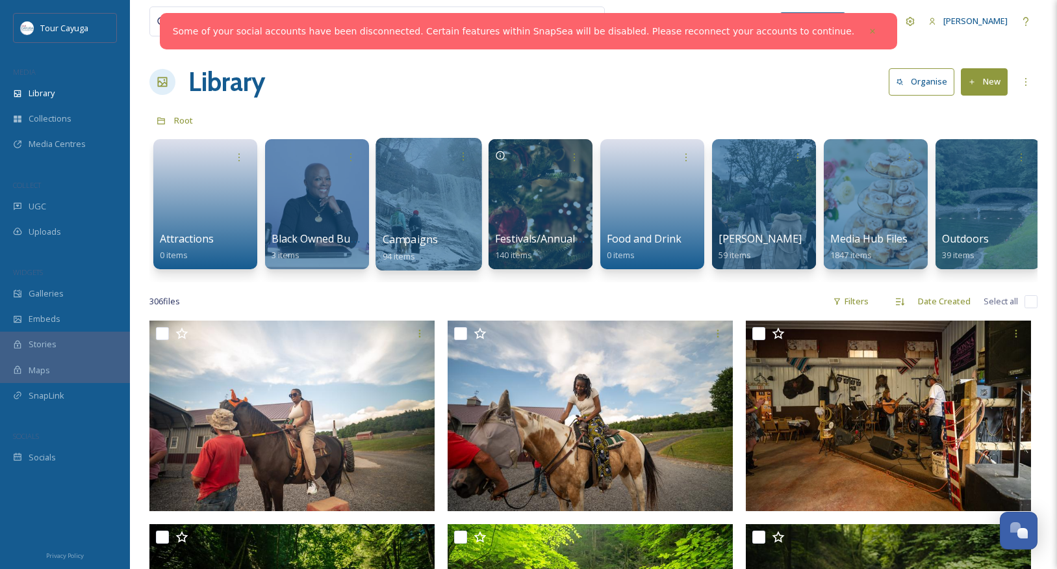
click at [438, 212] on div at bounding box center [429, 204] width 106 height 133
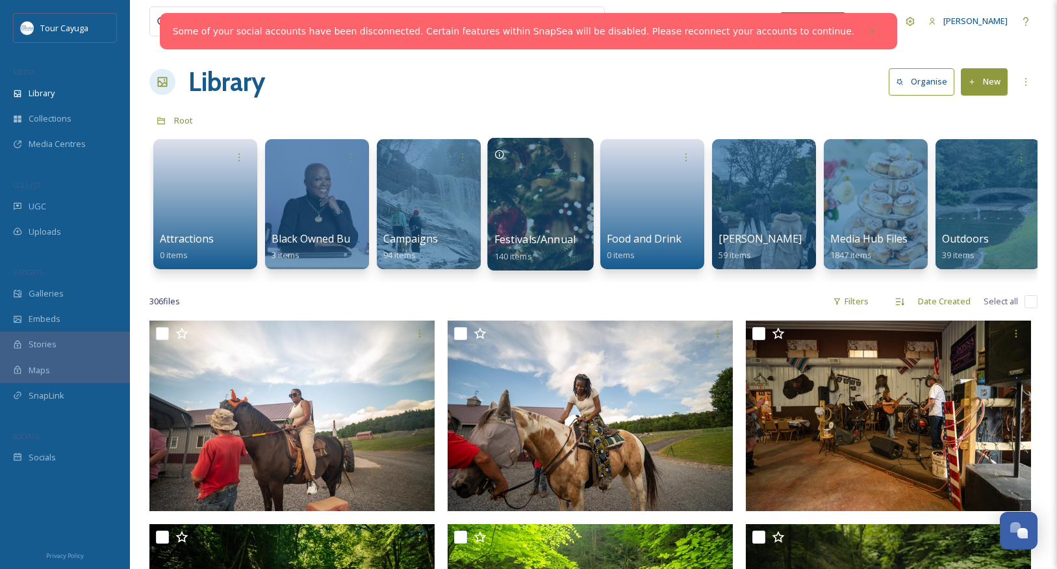
click at [535, 212] on div at bounding box center [540, 204] width 106 height 133
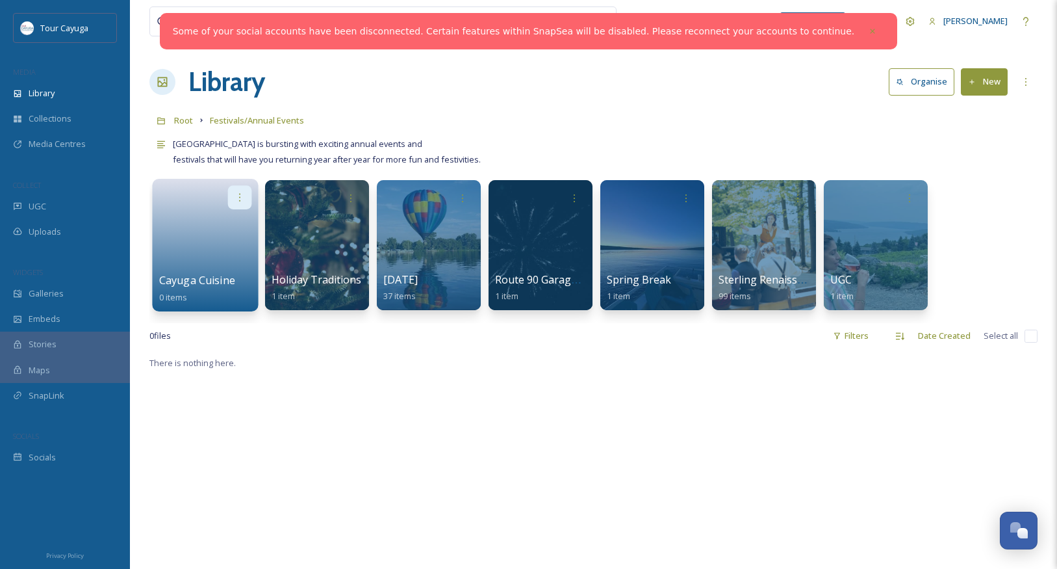
click at [242, 195] on icon at bounding box center [240, 197] width 10 height 10
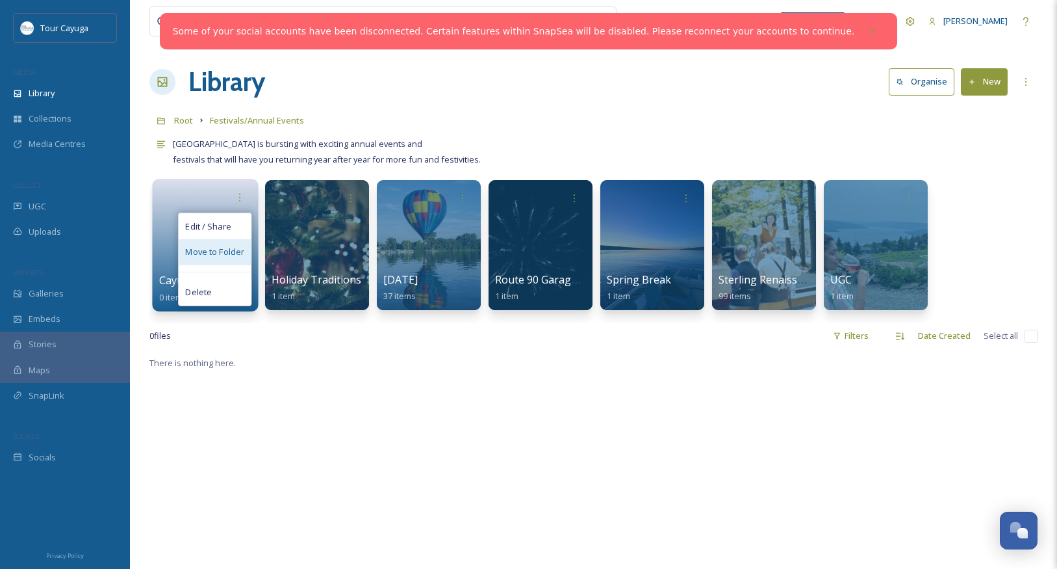
click at [227, 250] on span "Move to Folder" at bounding box center [214, 252] width 59 height 13
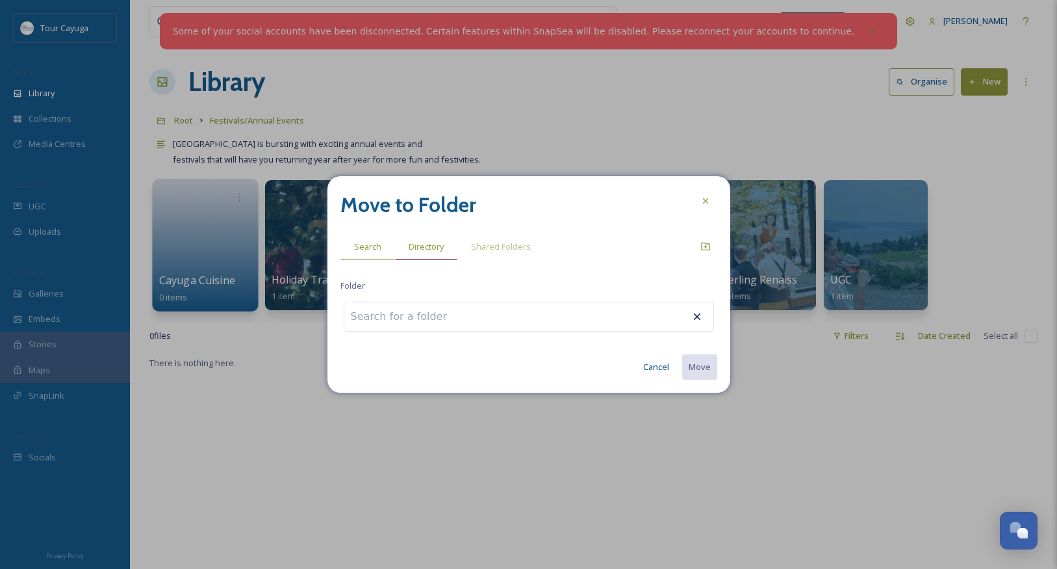
click at [426, 246] on span "Directory" at bounding box center [426, 246] width 35 height 12
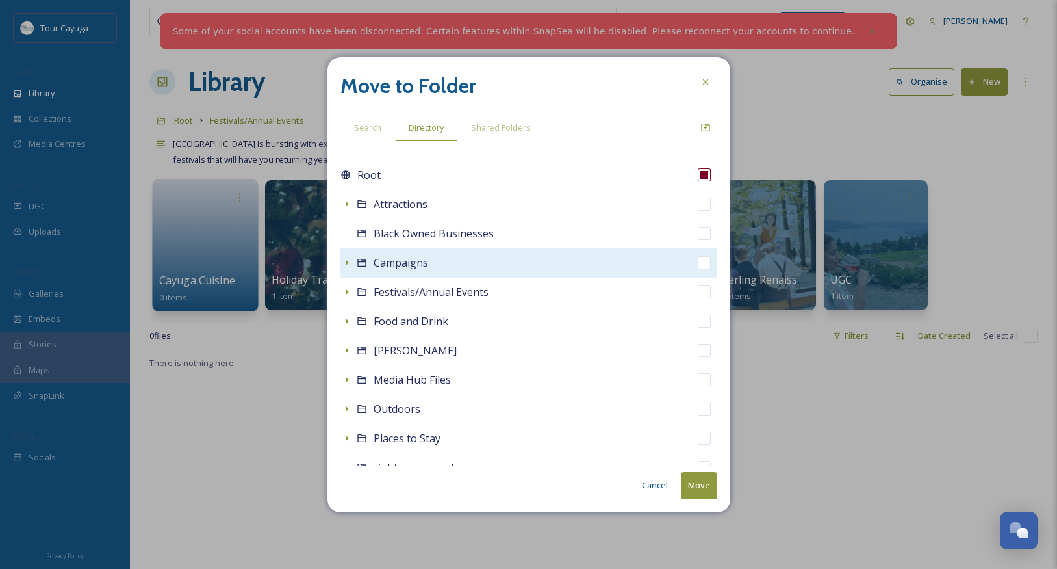
click at [359, 264] on icon at bounding box center [362, 262] width 10 height 10
click at [361, 266] on icon at bounding box center [362, 262] width 10 height 10
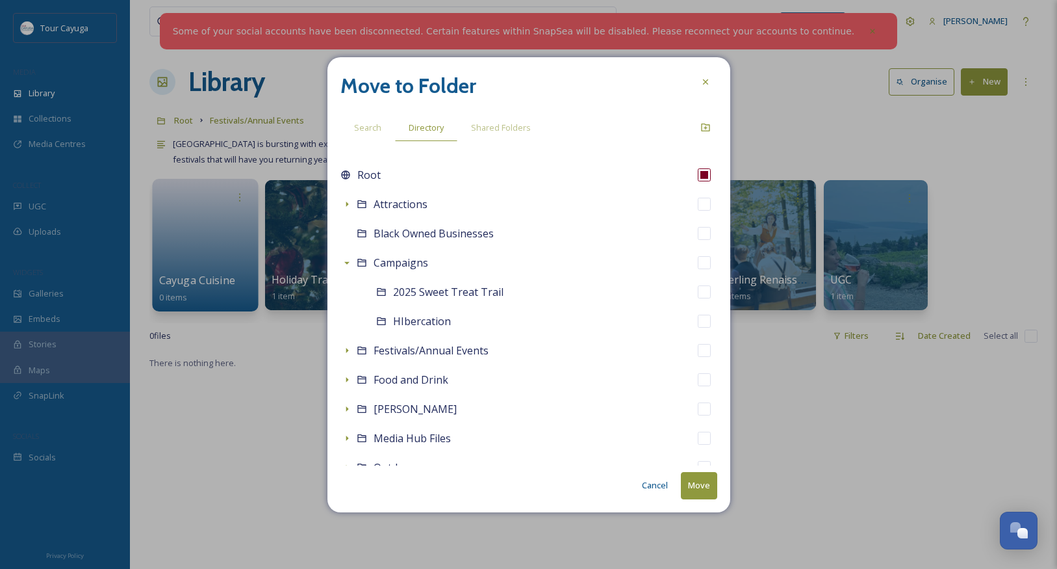
click at [700, 485] on button "Move" at bounding box center [699, 485] width 36 height 27
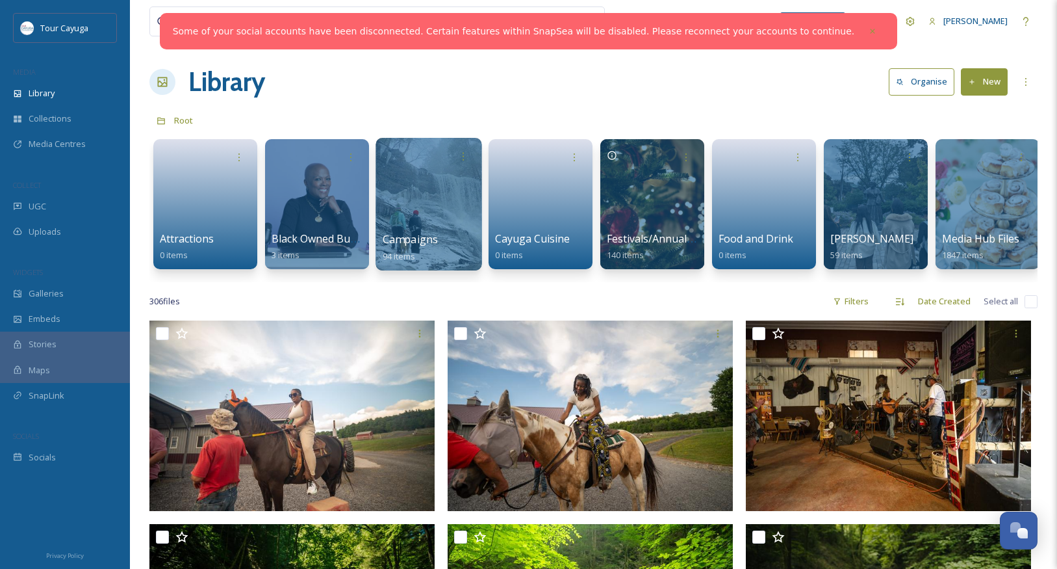
click at [435, 211] on div at bounding box center [429, 204] width 106 height 133
click at [216, 234] on div "Attractions 0 items" at bounding box center [205, 247] width 93 height 32
click at [415, 224] on div at bounding box center [429, 204] width 106 height 133
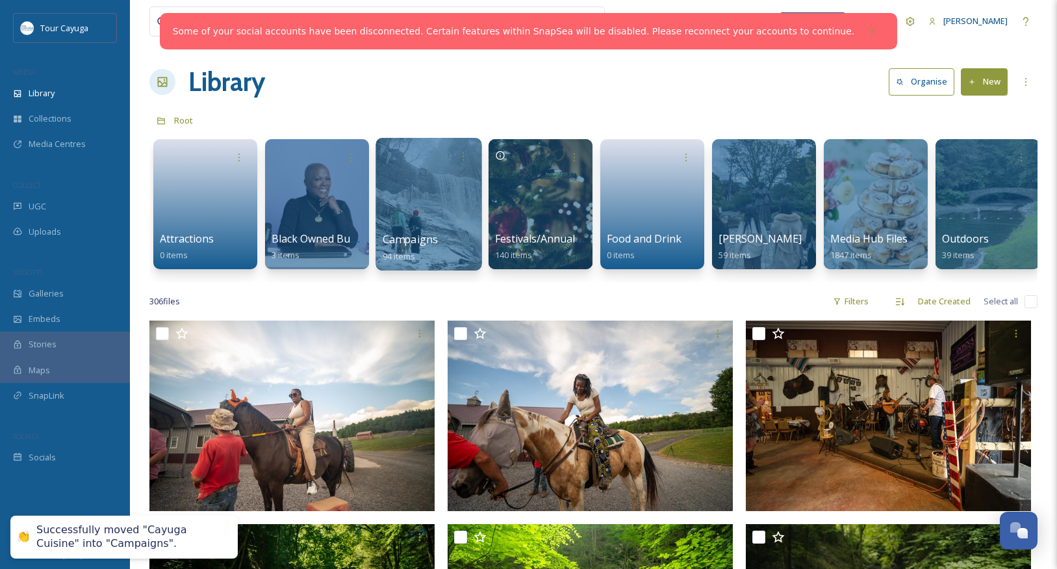
click at [416, 203] on div at bounding box center [429, 204] width 106 height 133
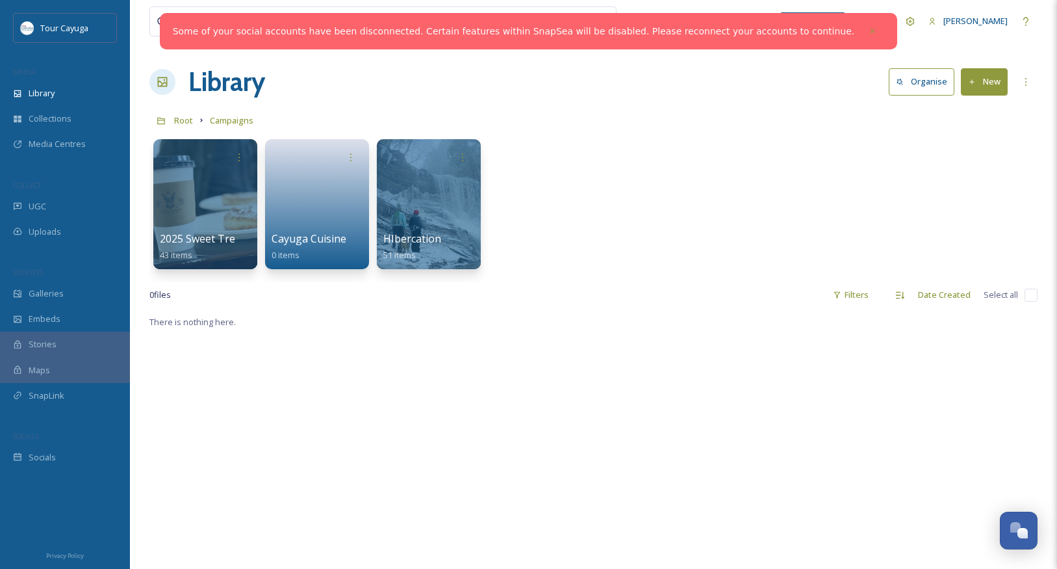
click at [976, 81] on icon at bounding box center [972, 82] width 8 height 8
click at [975, 159] on span "Folder" at bounding box center [969, 163] width 25 height 12
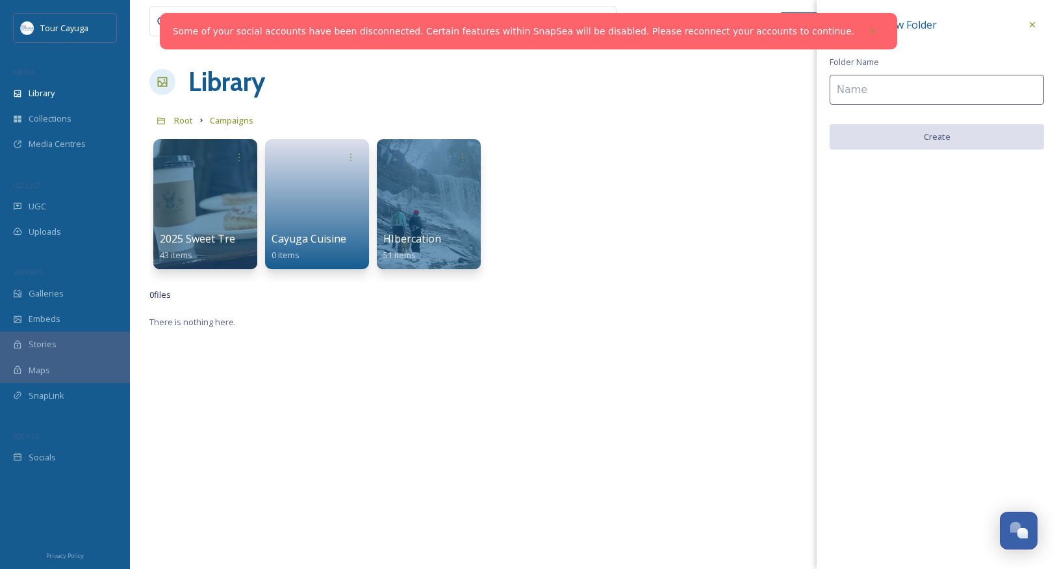
click at [904, 85] on input at bounding box center [937, 90] width 214 height 30
type input "Go Beyond"
click at [924, 137] on button "Create" at bounding box center [937, 137] width 214 height 27
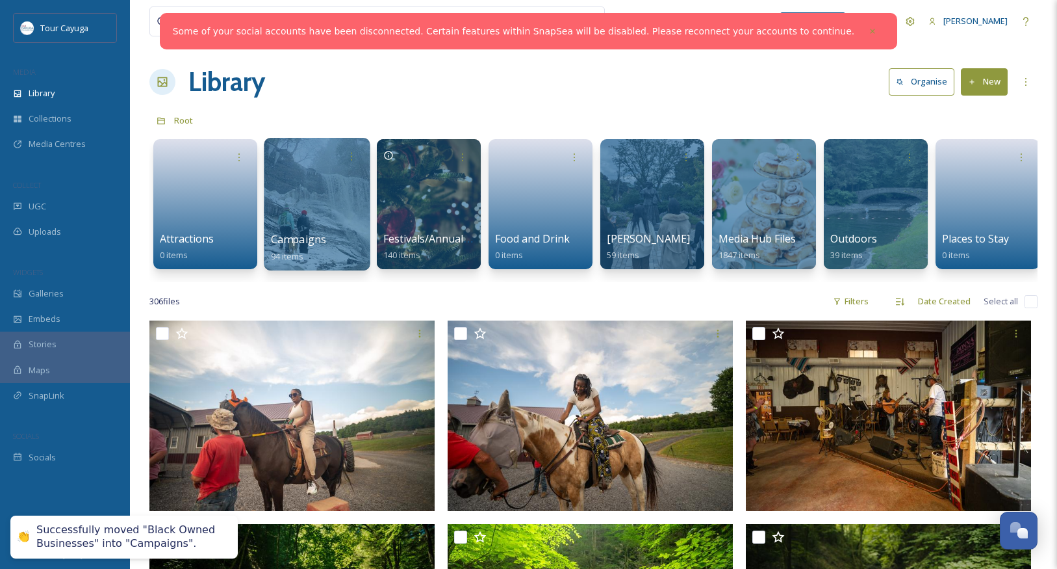
click at [328, 198] on div at bounding box center [317, 204] width 106 height 133
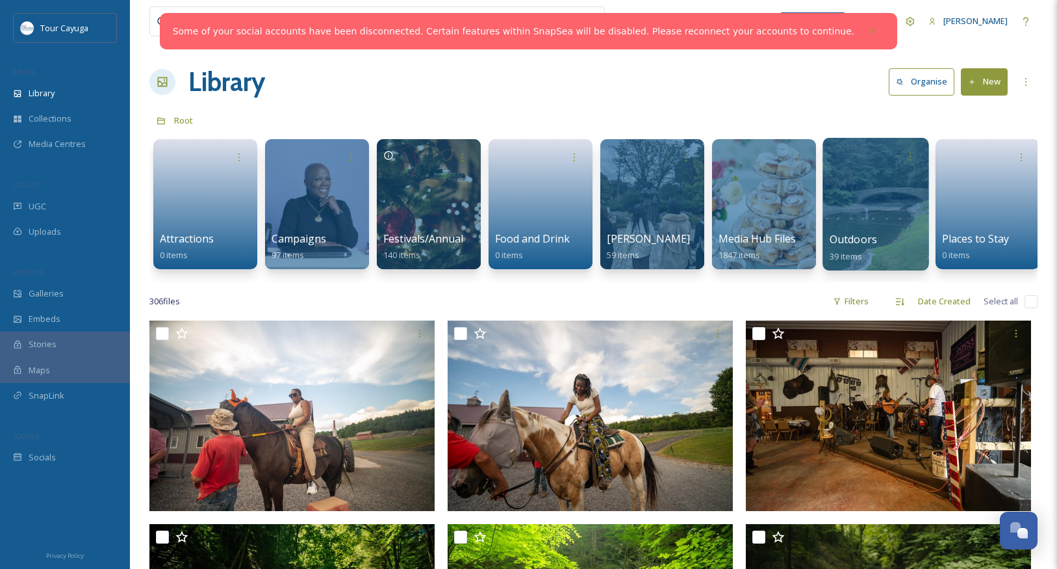
click at [866, 211] on div at bounding box center [876, 204] width 106 height 133
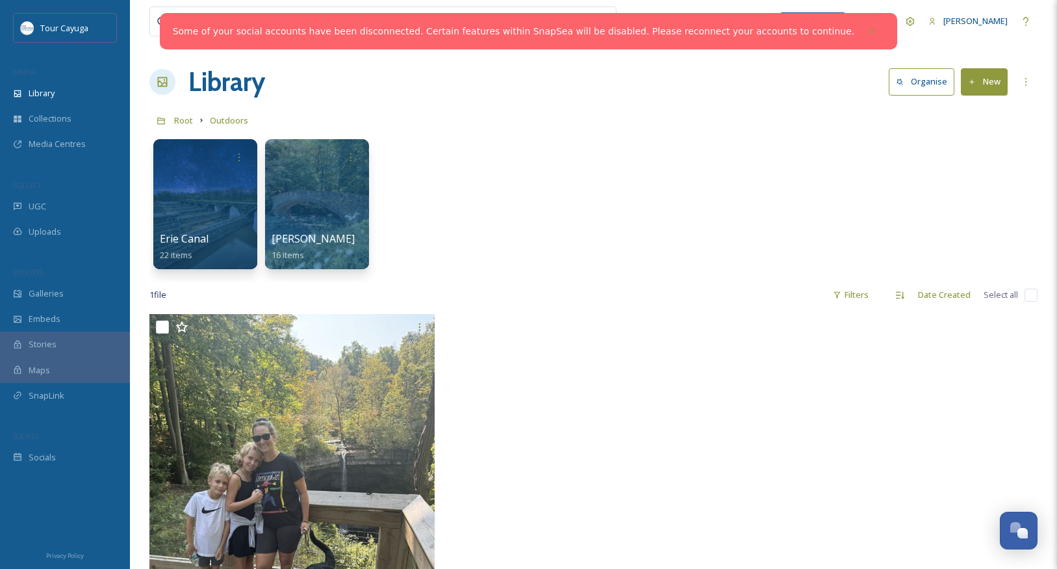
click at [971, 81] on icon at bounding box center [972, 82] width 8 height 8
click at [960, 160] on span "Folder" at bounding box center [969, 163] width 25 height 12
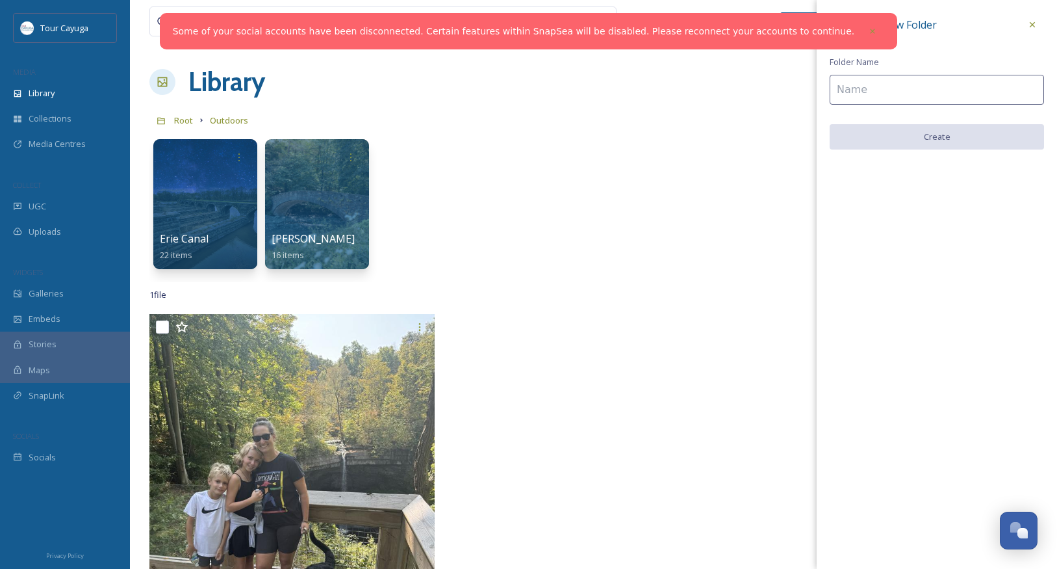
click at [906, 94] on input at bounding box center [937, 90] width 214 height 30
type input "Biking"
click at [937, 131] on button "Create" at bounding box center [937, 137] width 214 height 27
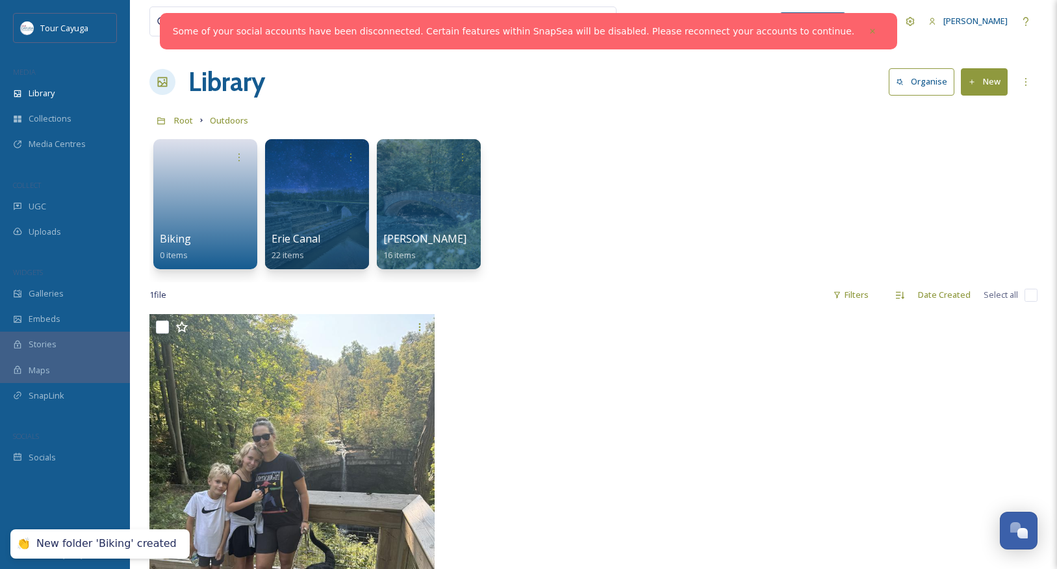
click at [984, 81] on button "New" at bounding box center [984, 81] width 47 height 27
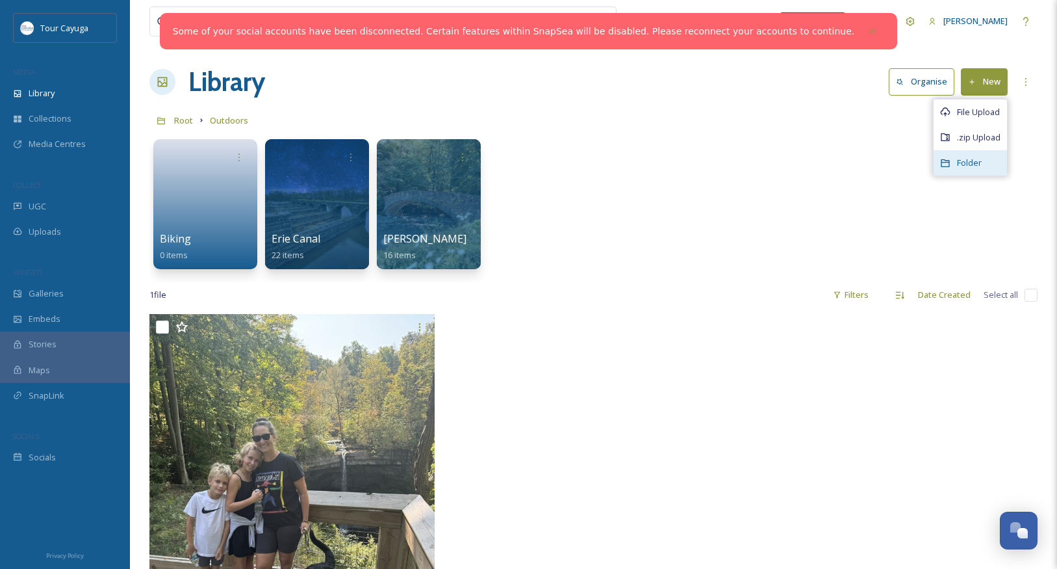
click at [971, 159] on span "Folder" at bounding box center [969, 163] width 25 height 12
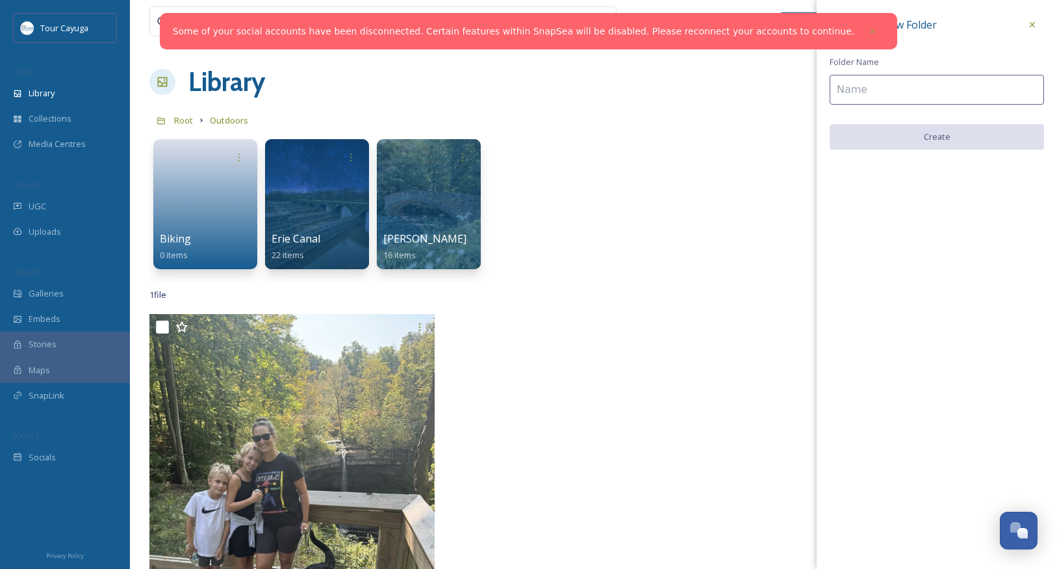
click at [857, 92] on input at bounding box center [937, 90] width 214 height 30
type input "S"
type input "Fishing"
click at [892, 133] on button "Create" at bounding box center [937, 137] width 214 height 27
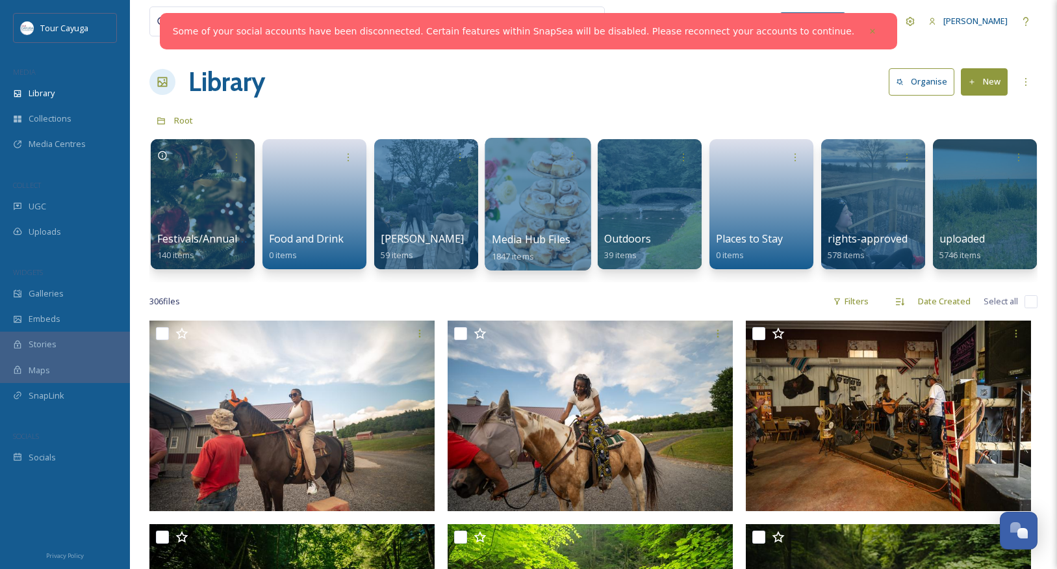
scroll to position [0, 225]
